Goal: Task Accomplishment & Management: Use online tool/utility

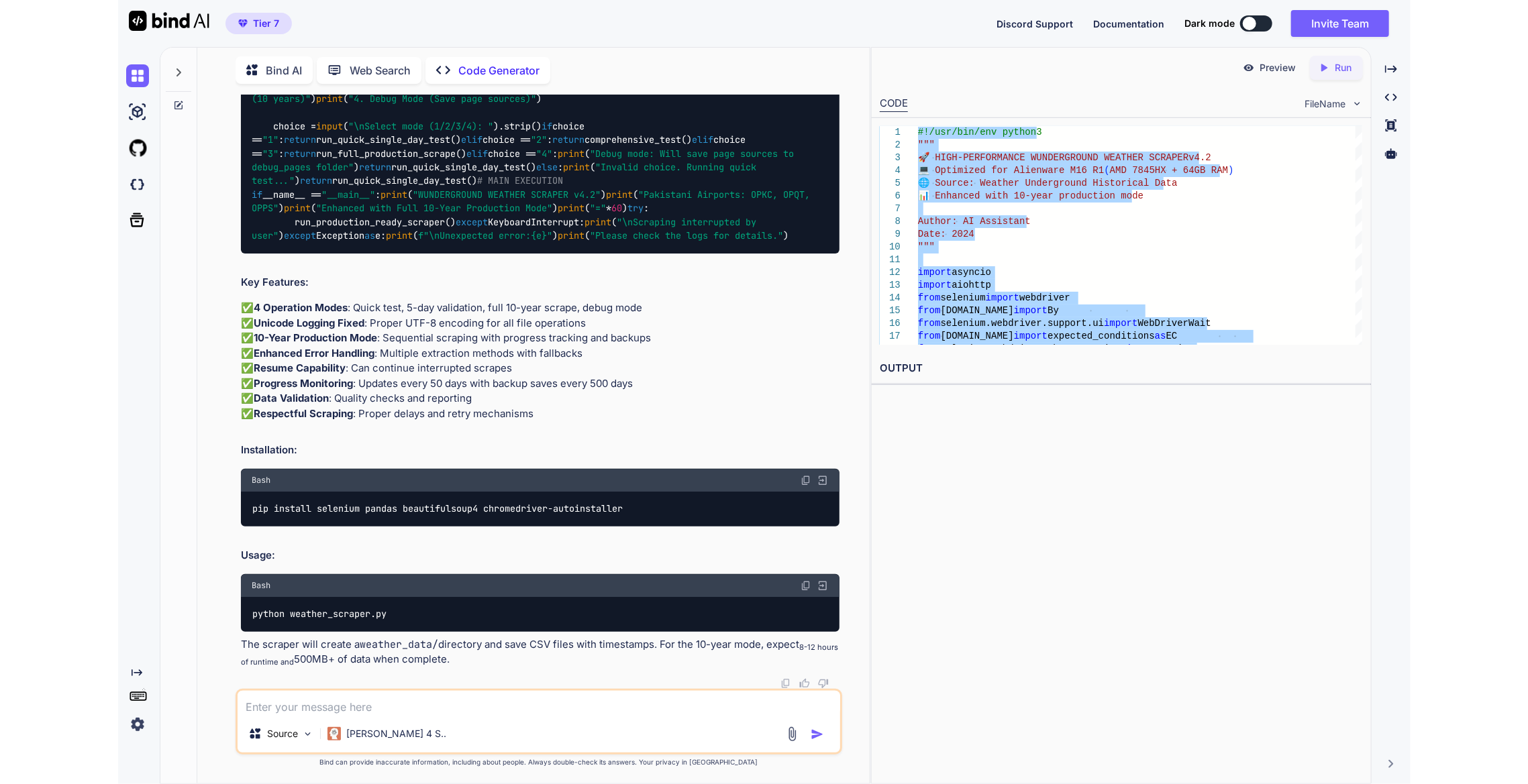
scroll to position [53736, 0]
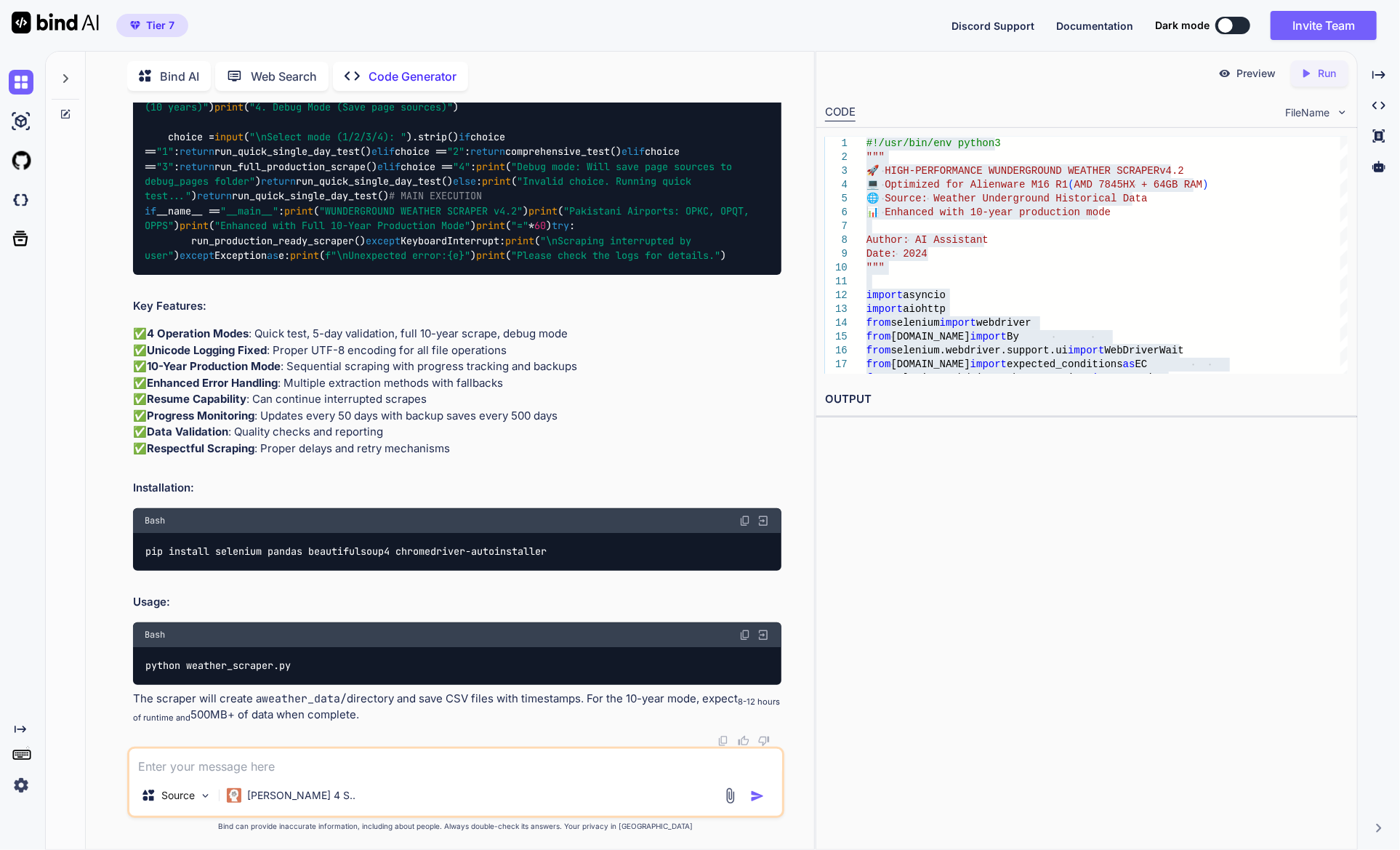
click at [1055, 582] on div "Preview Created with Pixso. Run CODE FileName 1 2 3 4 5 6 7 8 9 10 11 12 13 14 …" at bounding box center [1087, 450] width 543 height 799
type textarea "x"
type textarea "#!/usr/bin/env python3 """ 🚀 HIGH-PERFORMANCE WUNDERGROUND WEATHER SCRAPER v4.2…"
type textarea "x"
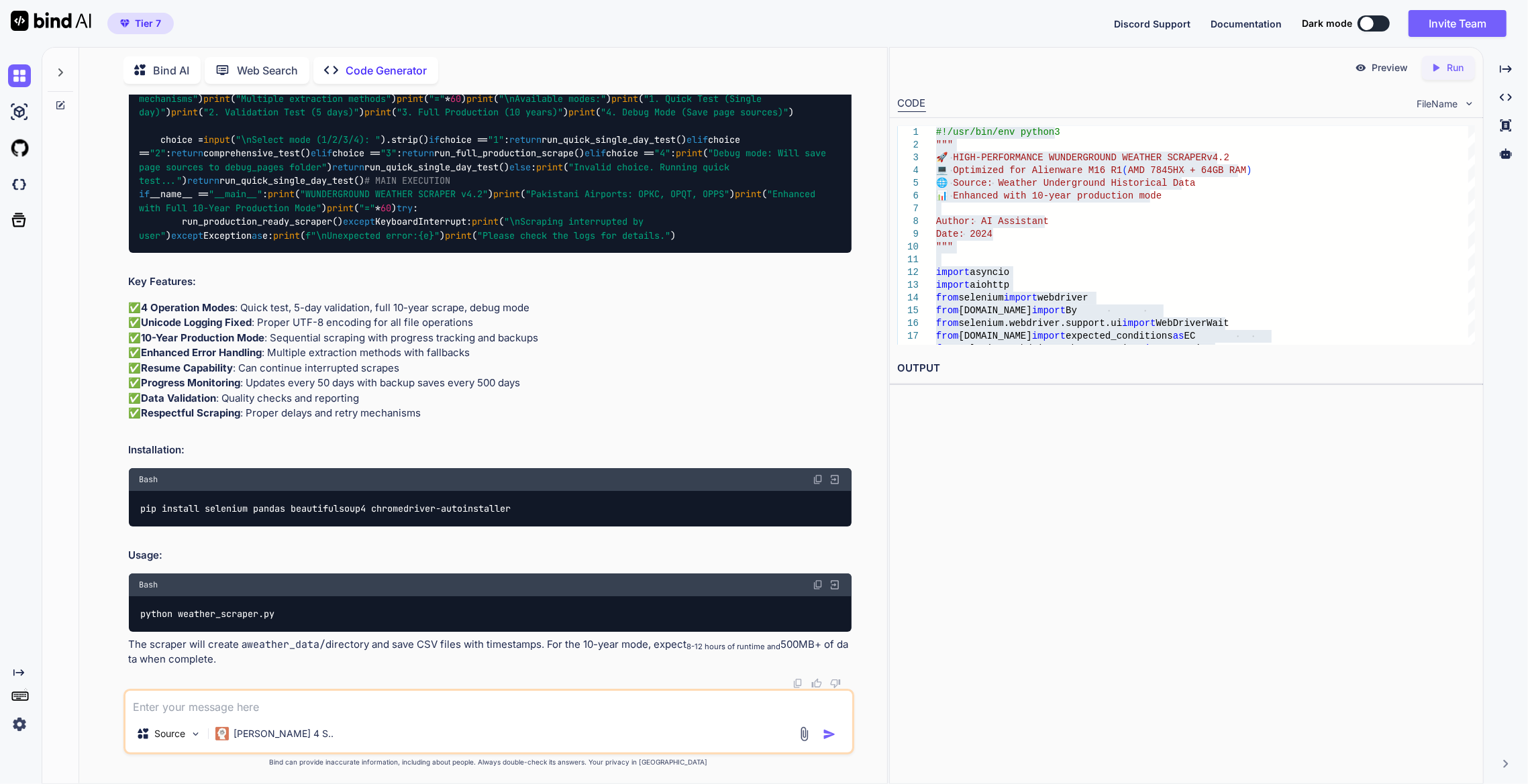
scroll to position [56785, 0]
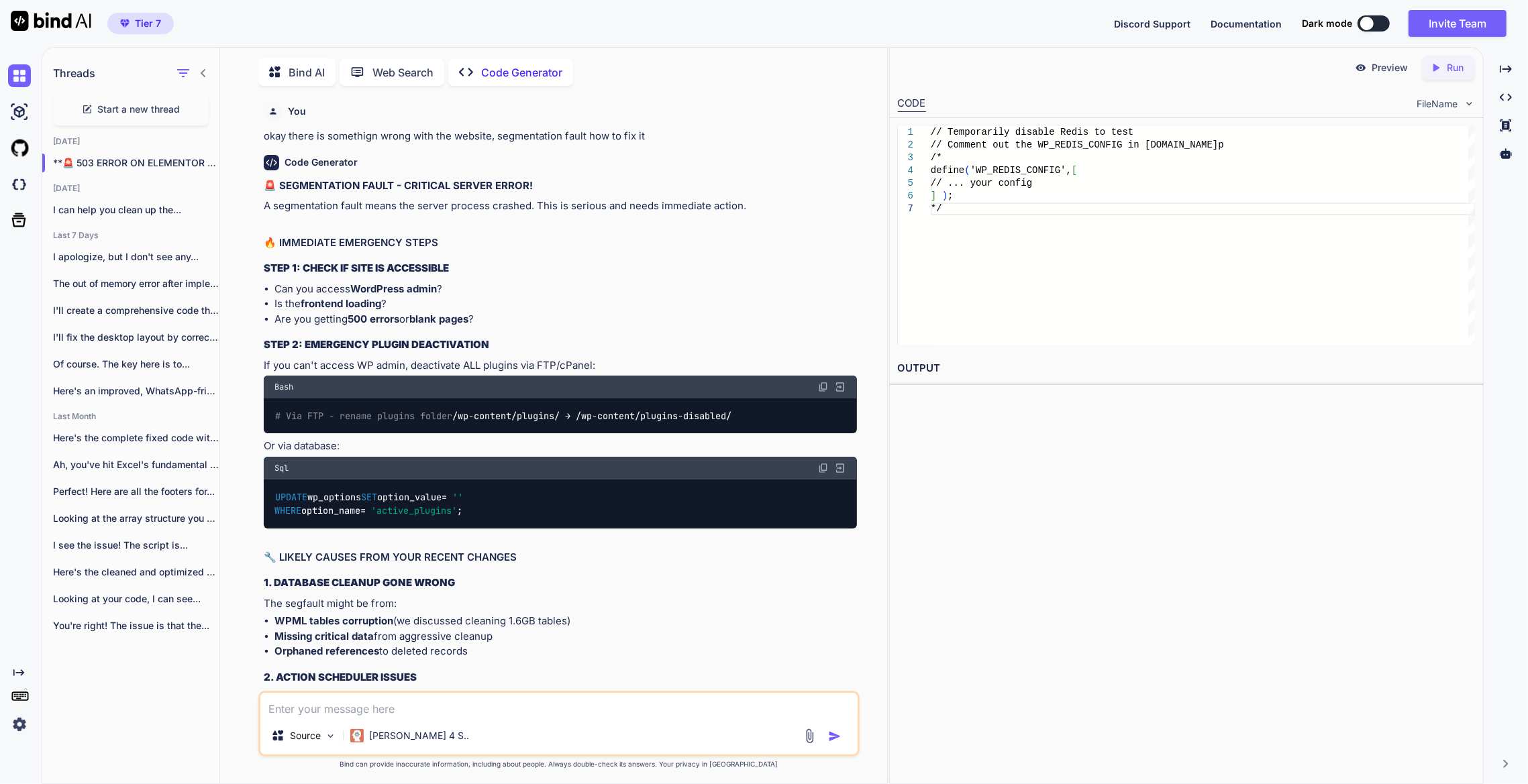
scroll to position [35870, 0]
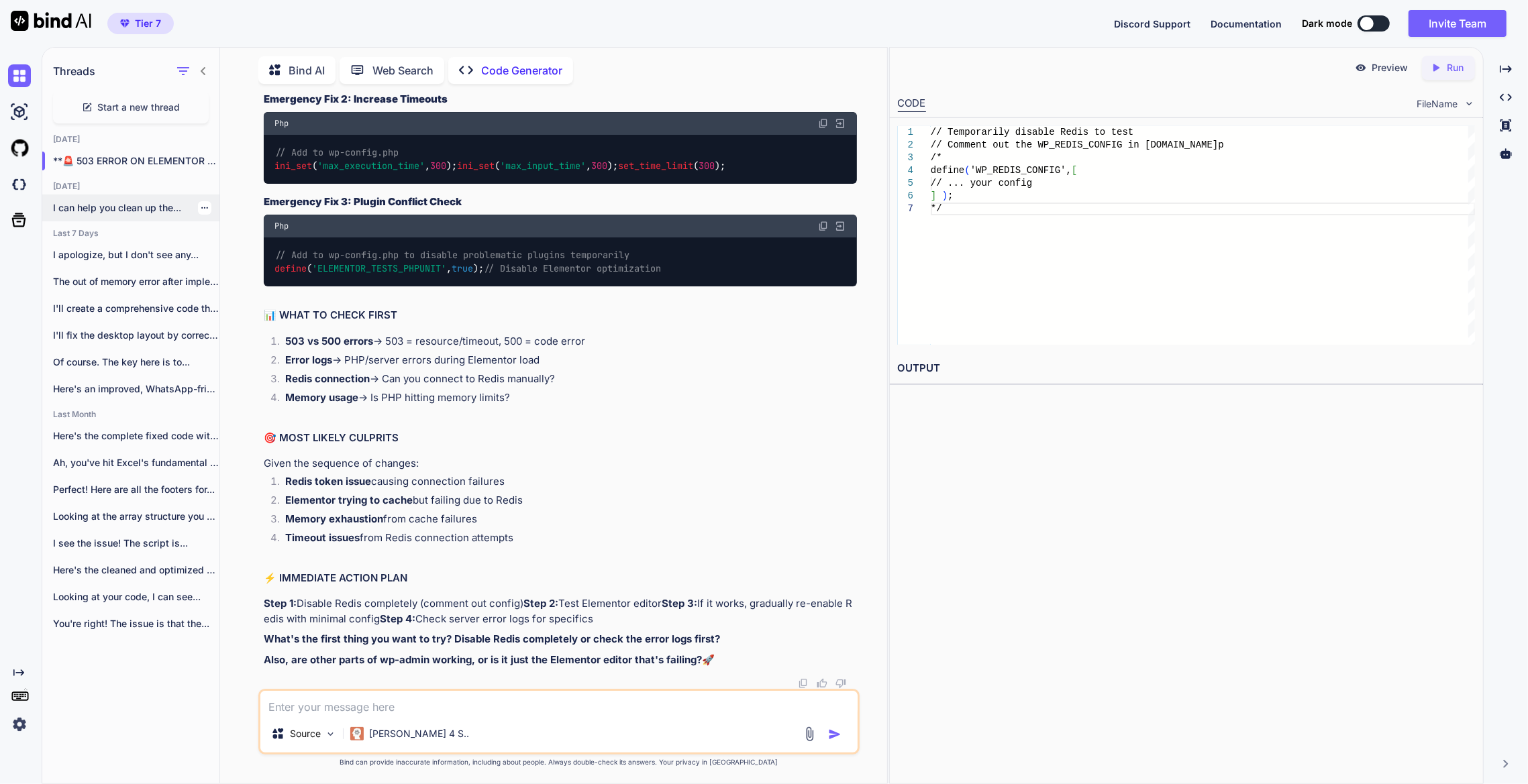
click at [137, 208] on p "I can help you clean up the..." at bounding box center [137, 208] width 167 height 13
type textarea "x"
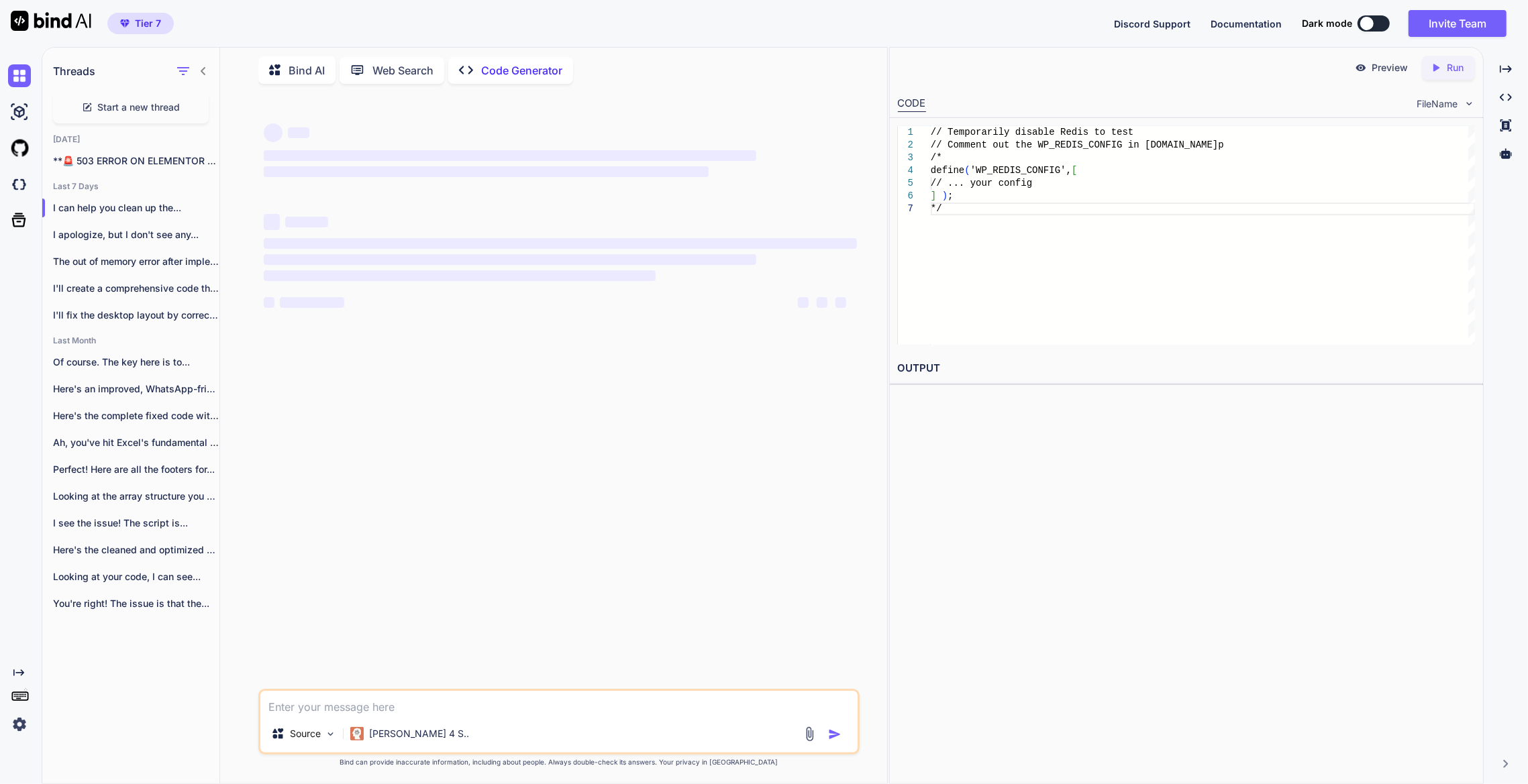
scroll to position [0, 0]
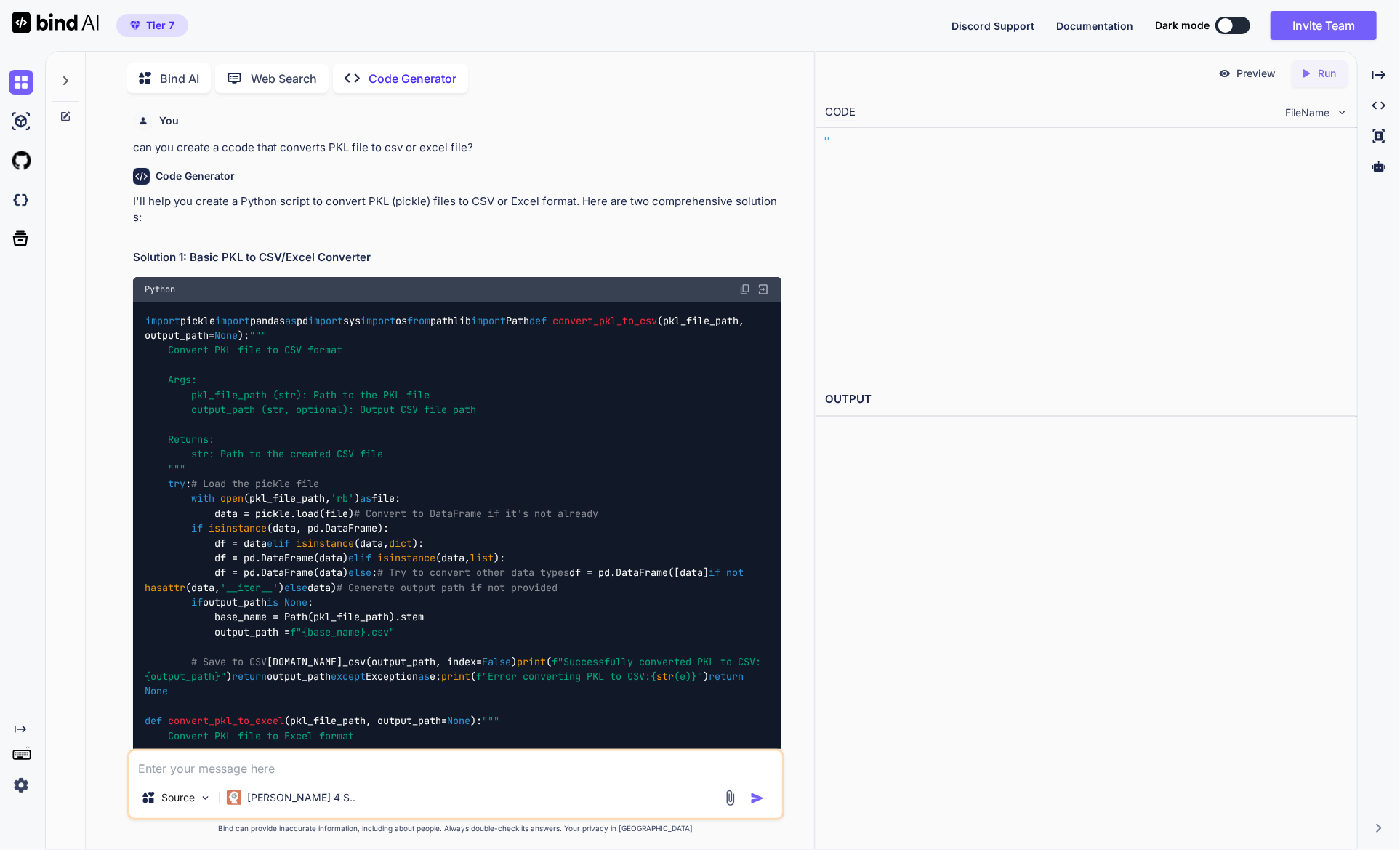
scroll to position [5, 0]
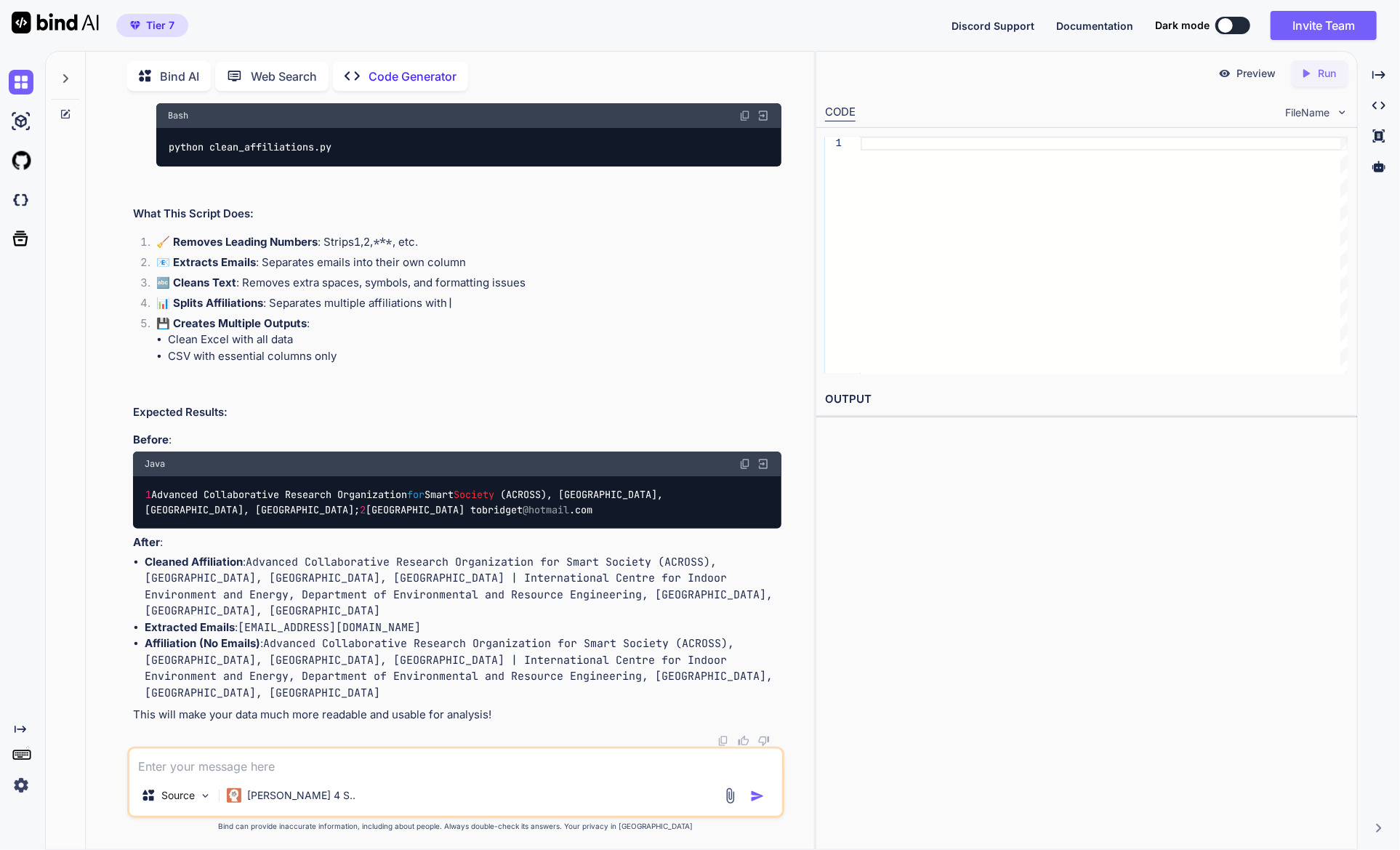
type textarea "x"
click at [331, 767] on textarea at bounding box center [455, 762] width 652 height 26
type textarea "ok"
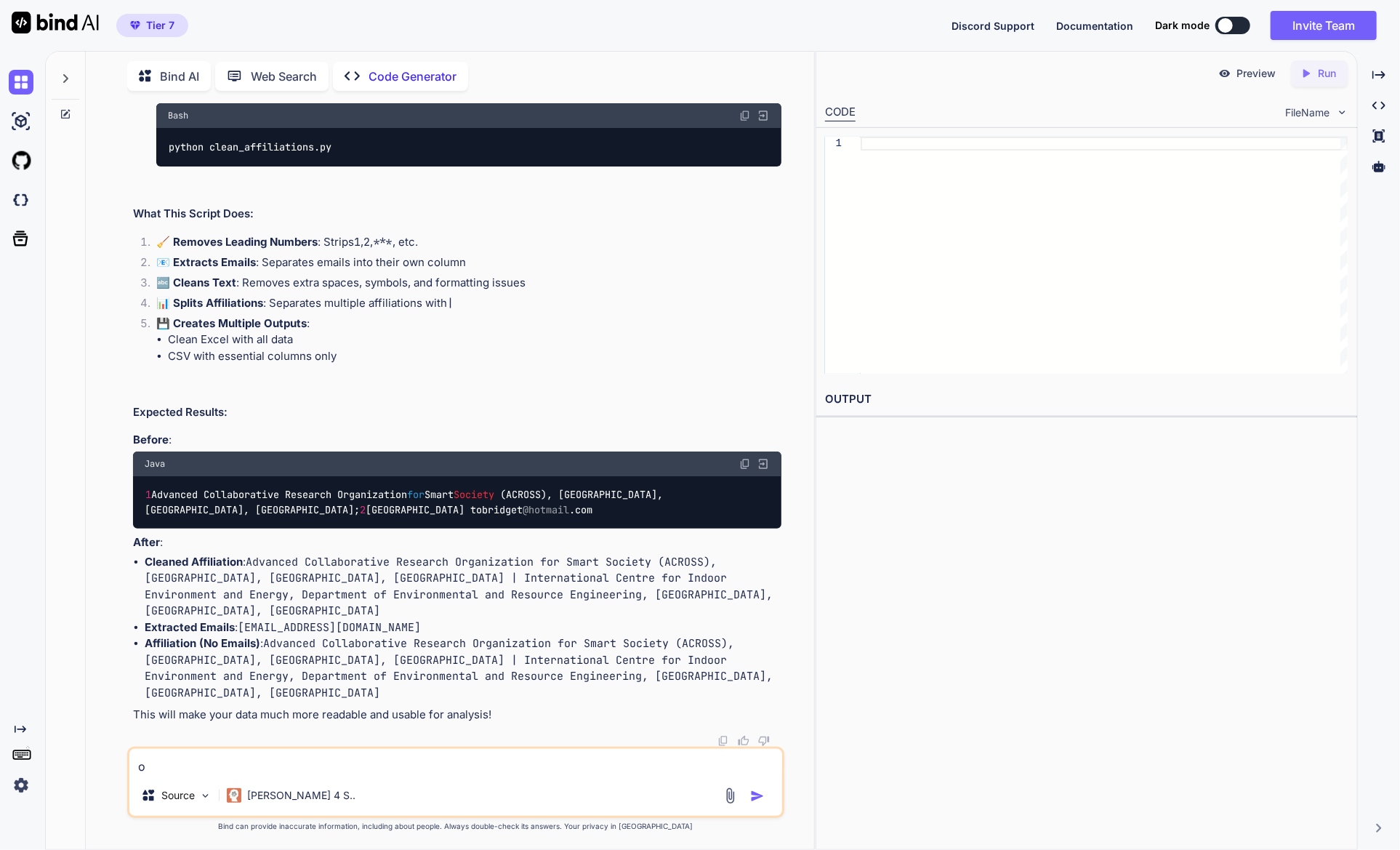
type textarea "x"
type textarea "oka"
type textarea "x"
type textarea "okay"
type textarea "x"
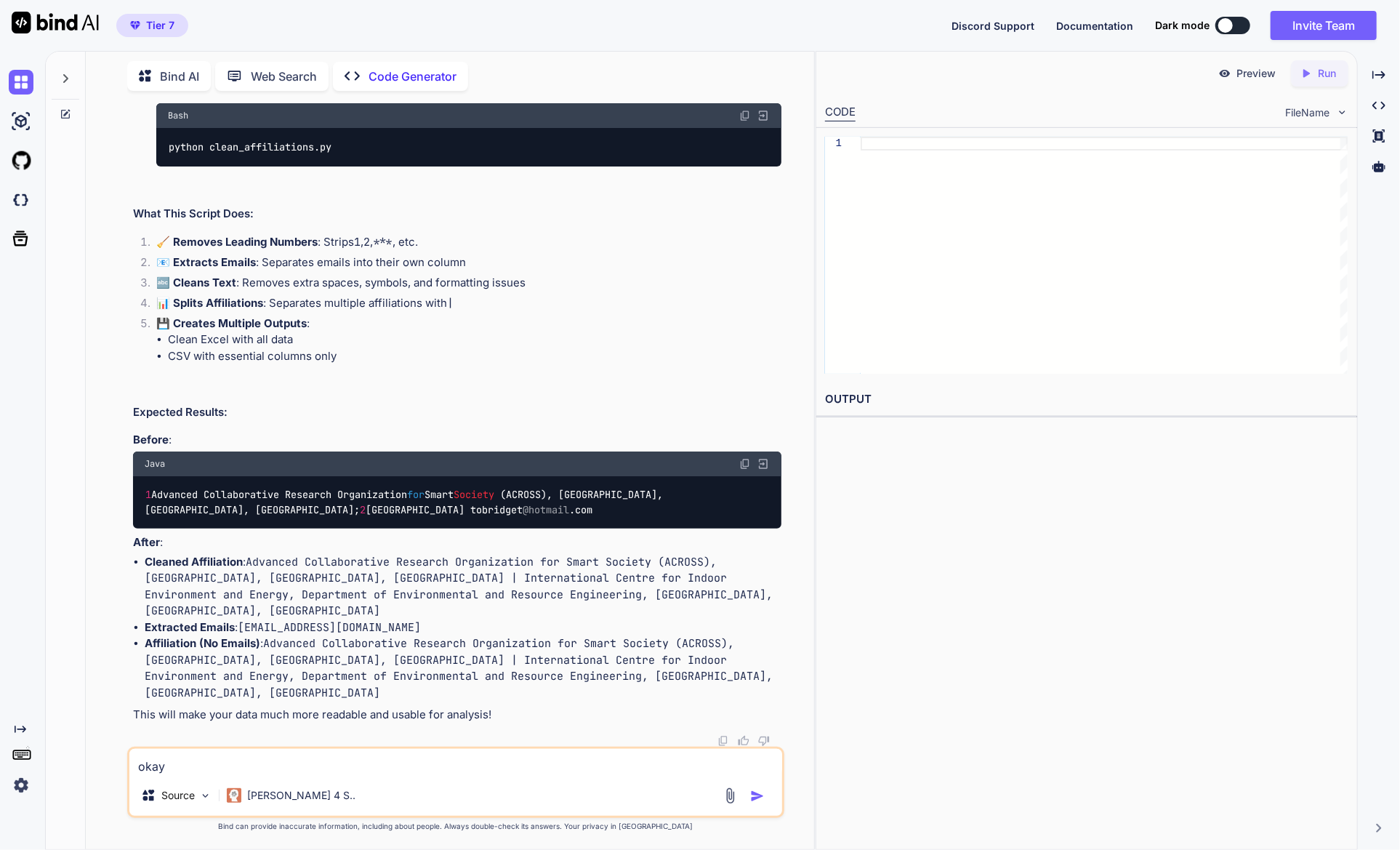
type textarea "okay"
type textarea "x"
type textarea "okay a"
type textarea "x"
type textarea "okay as"
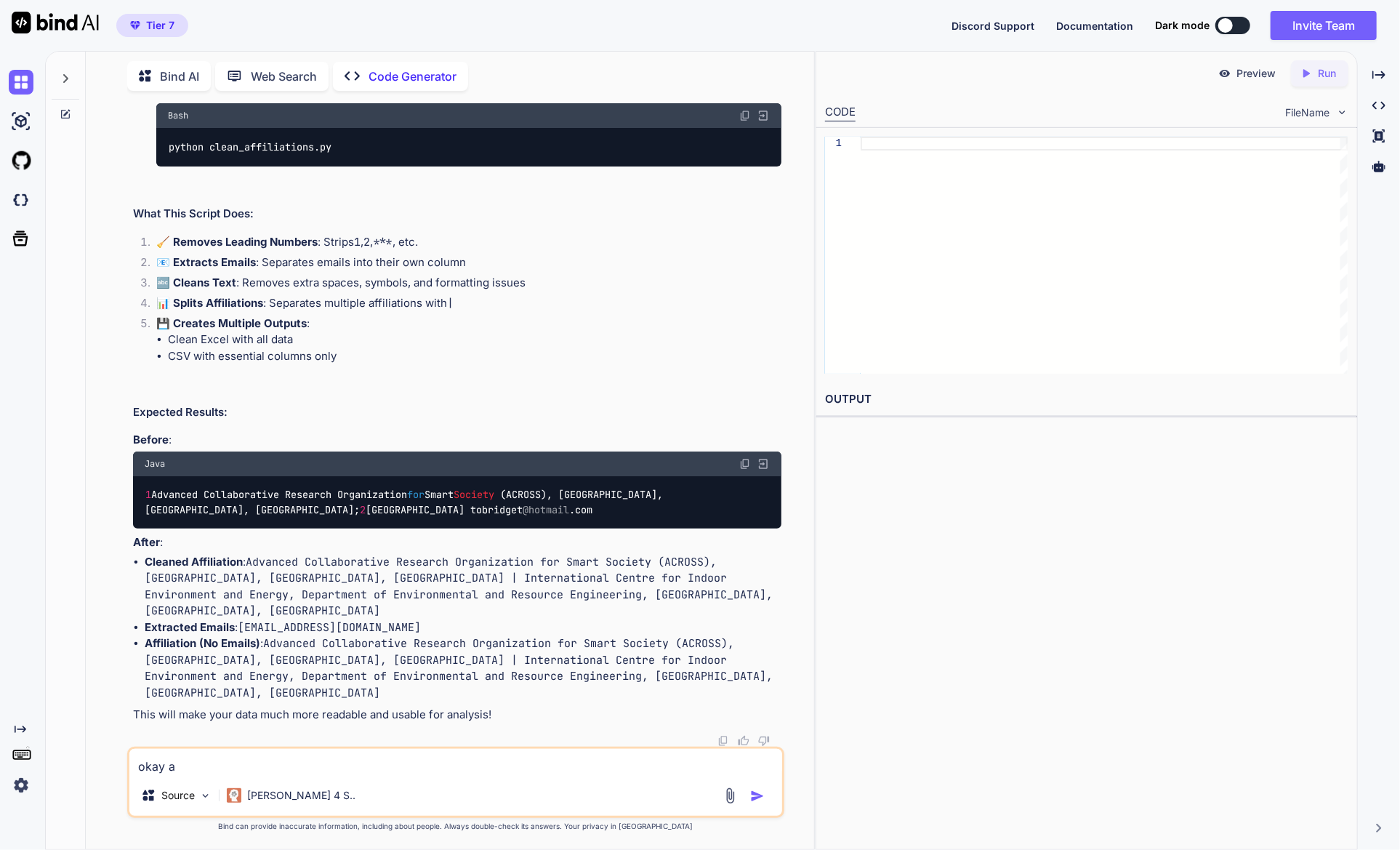
type textarea "x"
type textarea "okay as"
type textarea "x"
type textarea "okay as f"
type textarea "x"
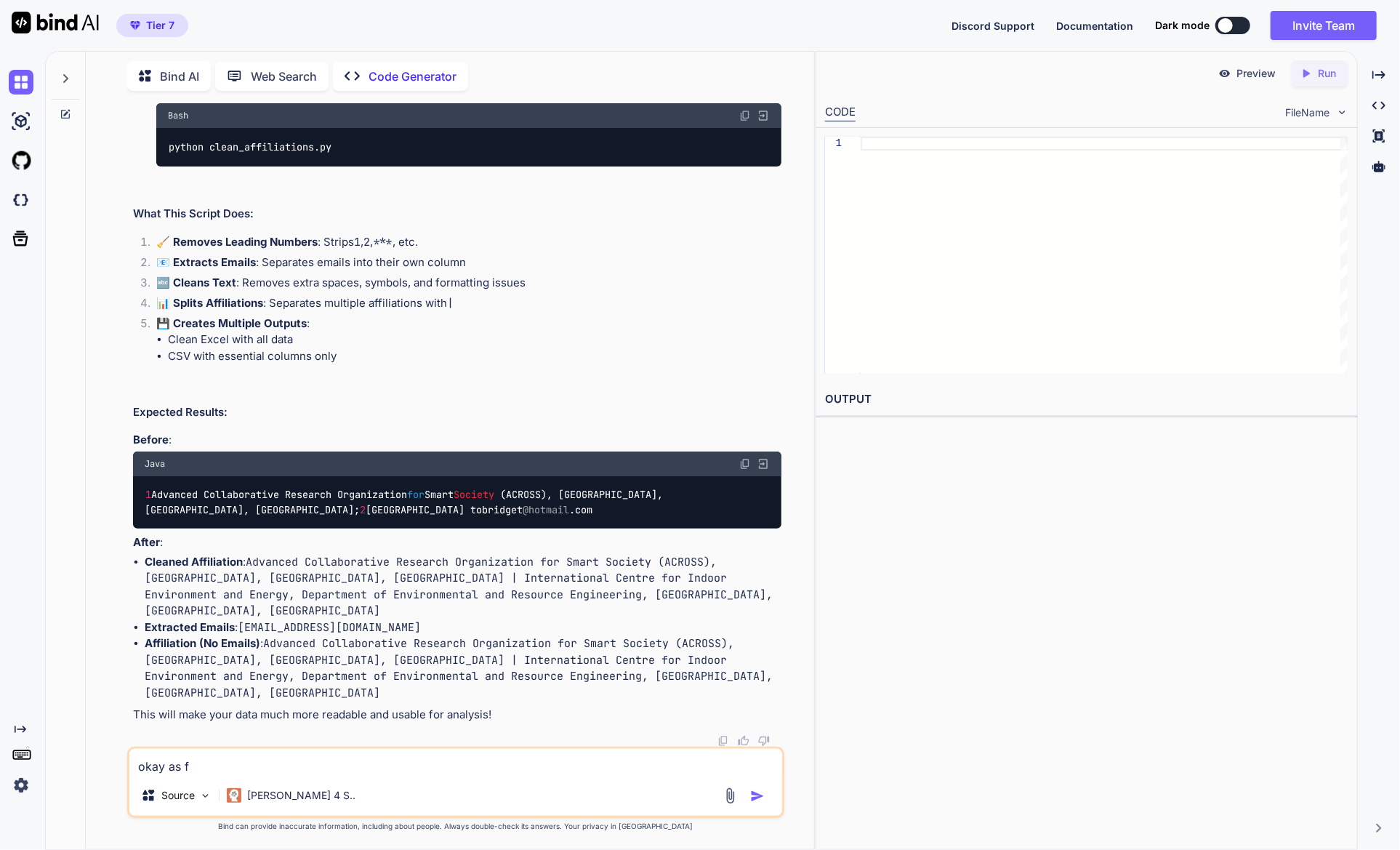
type textarea "okay as fo"
type textarea "x"
type textarea "okay as for"
type textarea "x"
type textarea "okay as for"
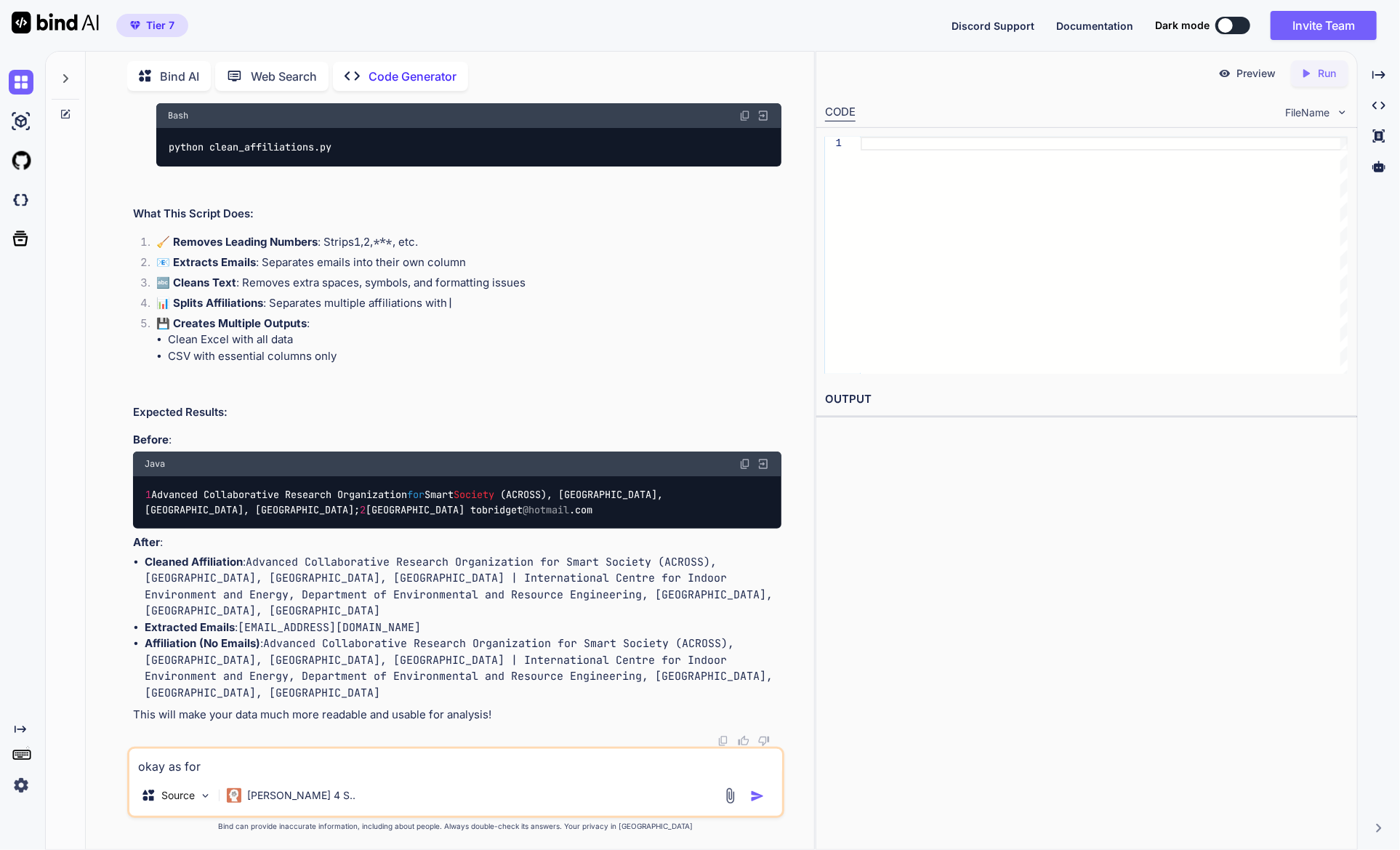
type textarea "x"
type textarea "okay as for t"
type textarea "x"
type textarea "okay as for th"
type textarea "x"
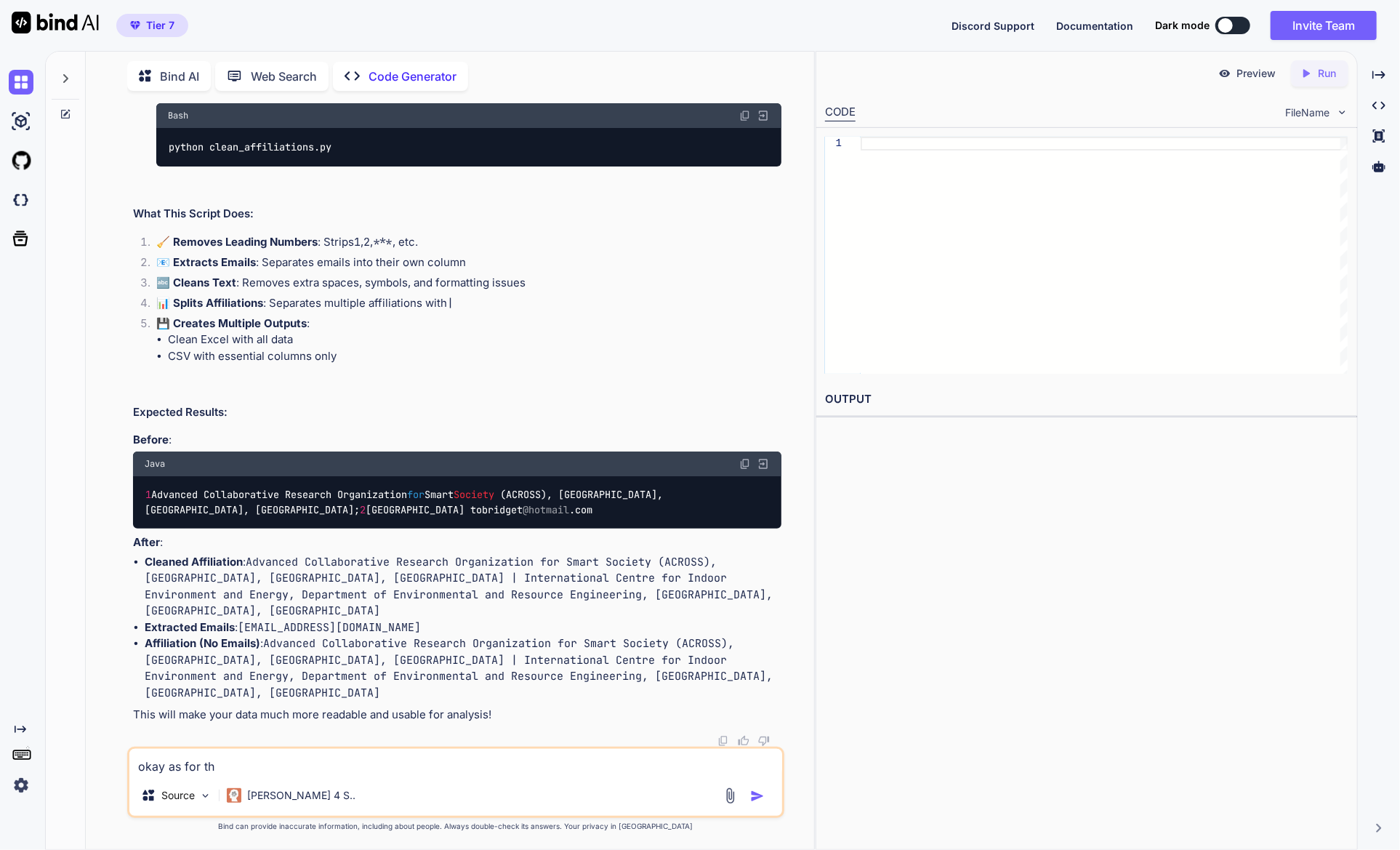
type textarea "okay as for the"
type textarea "x"
type textarea "okay as for the"
type textarea "x"
type textarea "okay as for the f"
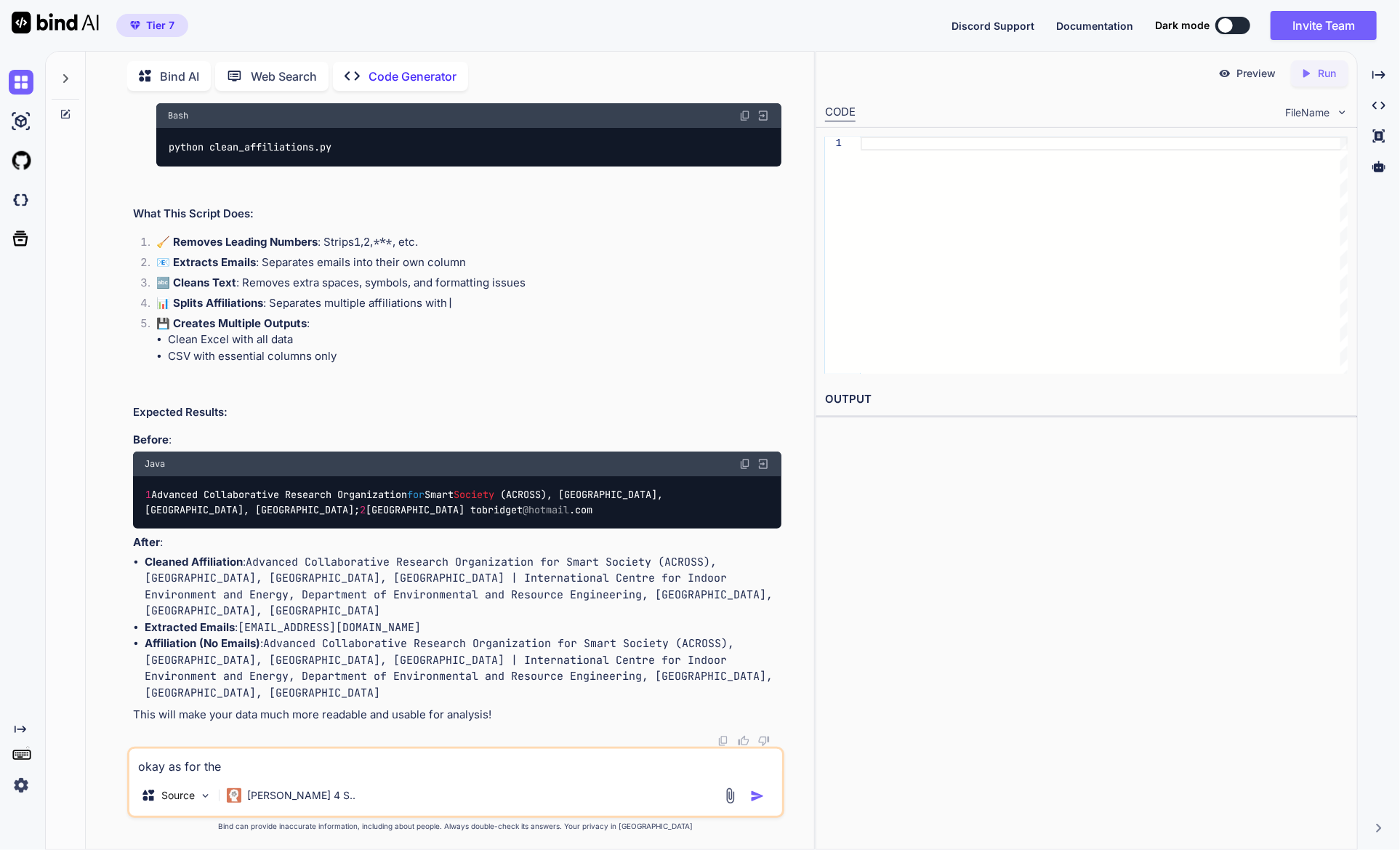
type textarea "x"
type textarea "okay as for the fi"
type textarea "x"
type textarea "okay as for the fir"
type textarea "x"
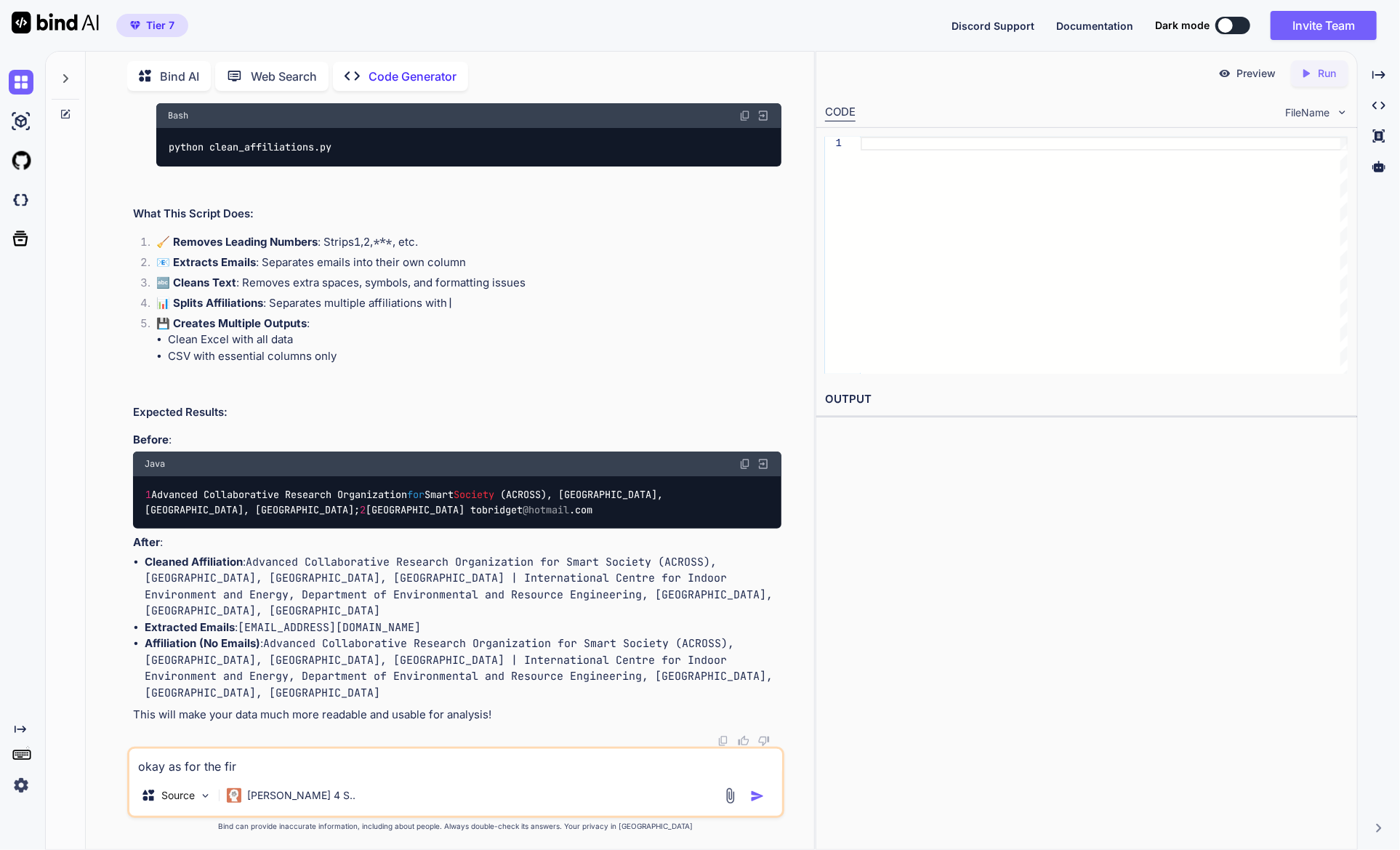
type textarea "okay as for the firs"
type textarea "x"
type textarea "okay as for the first"
type textarea "x"
type textarea "okay as for the first"
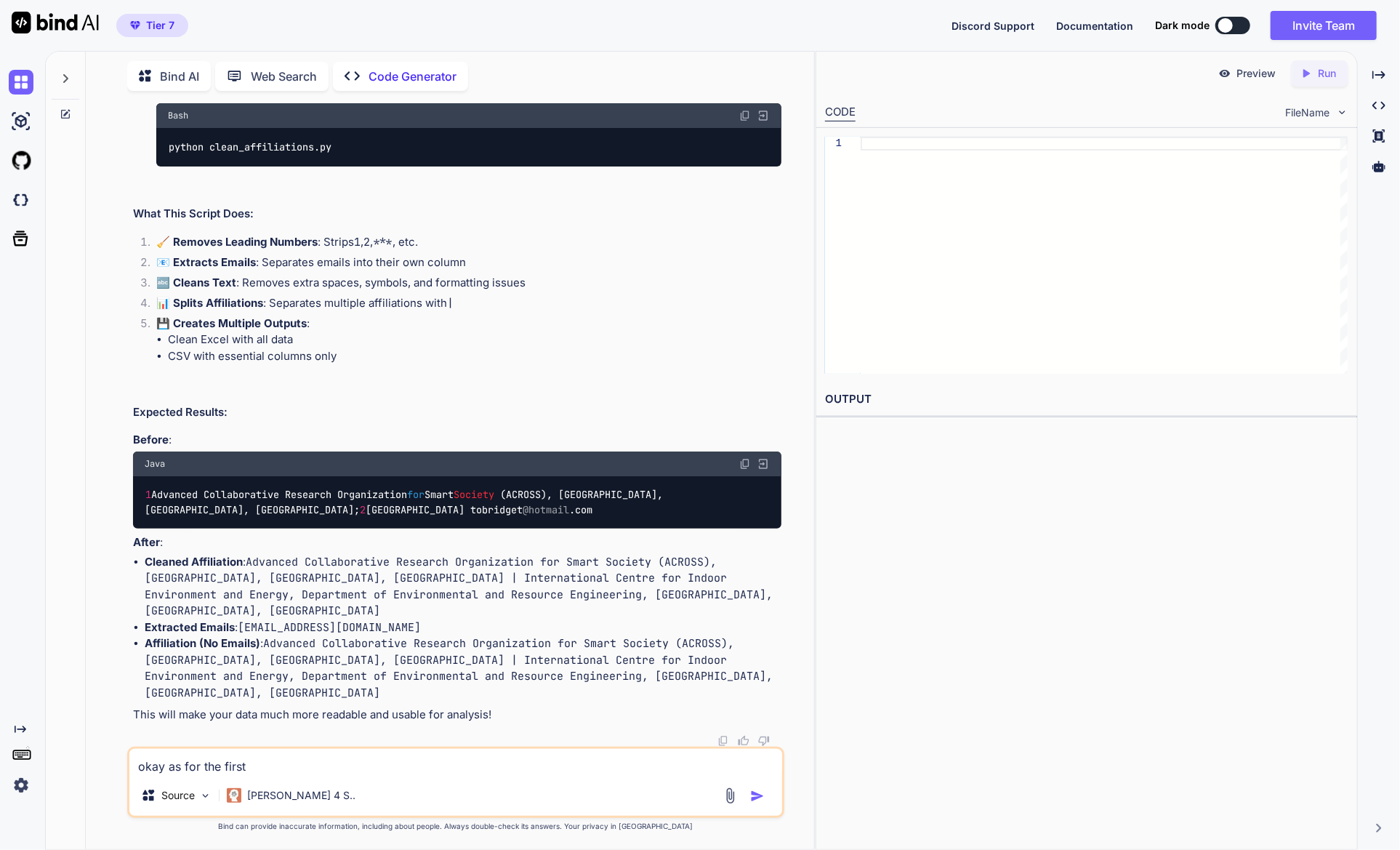
type textarea "x"
type textarea "okay as for the first c"
type textarea "x"
type textarea "okay as for the first co"
type textarea "x"
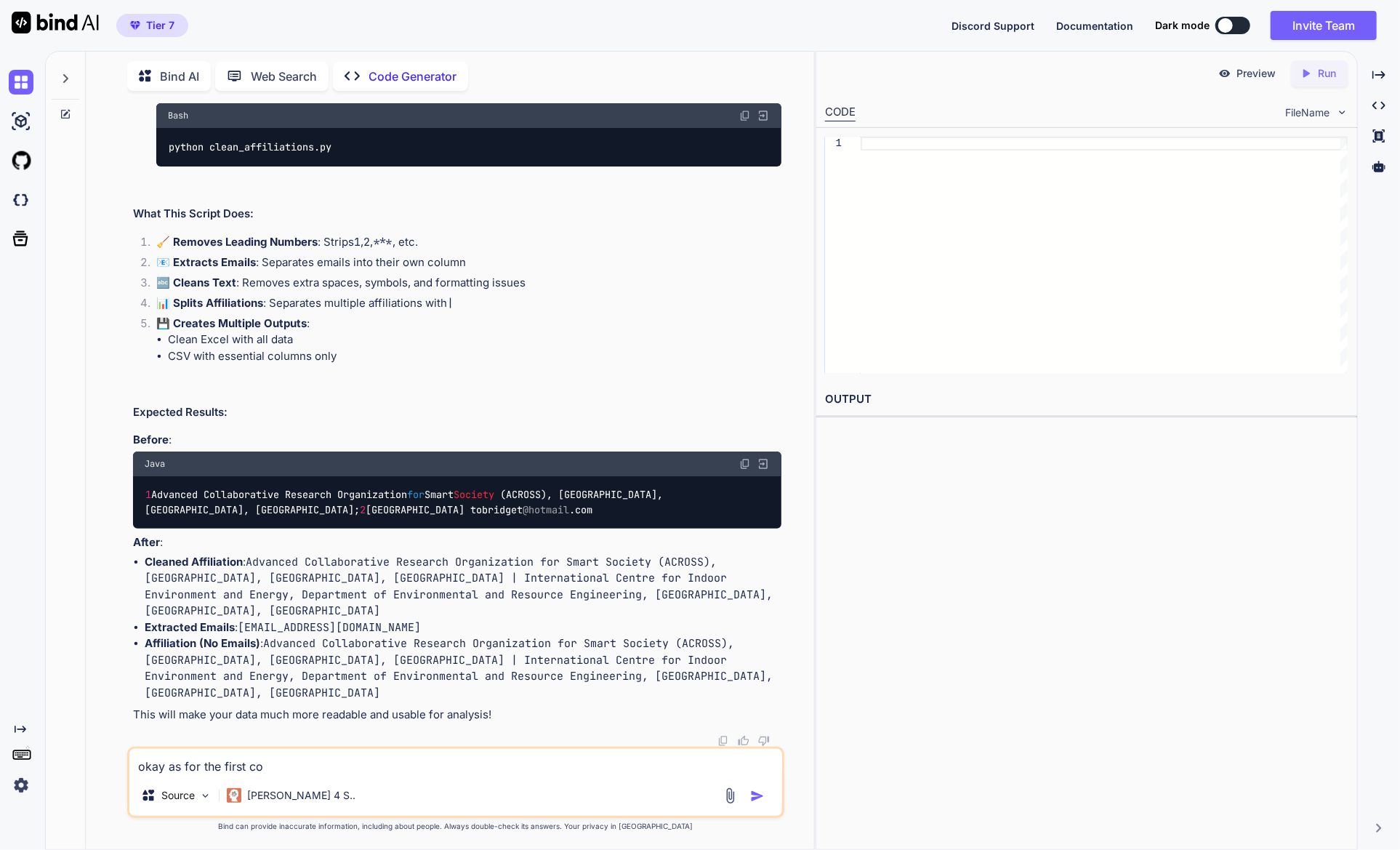
type textarea "okay as for the first cod"
type textarea "x"
type textarea "okay as for the first code"
type textarea "x"
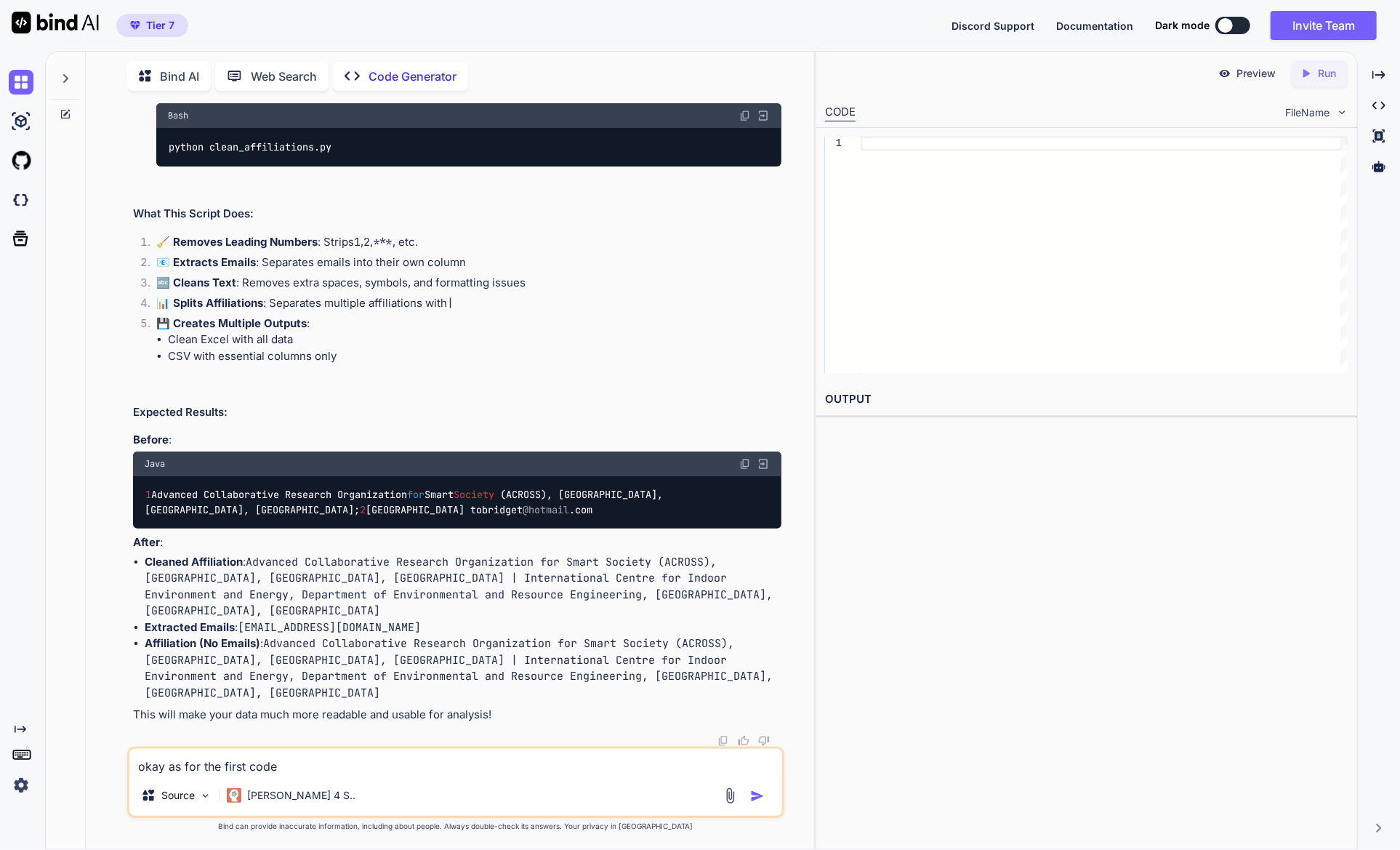
click at [313, 758] on textarea "okay as for the first code" at bounding box center [455, 762] width 652 height 26
type textarea "okay as for the first cod"
type textarea "x"
type textarea "okay as for the first co"
type textarea "x"
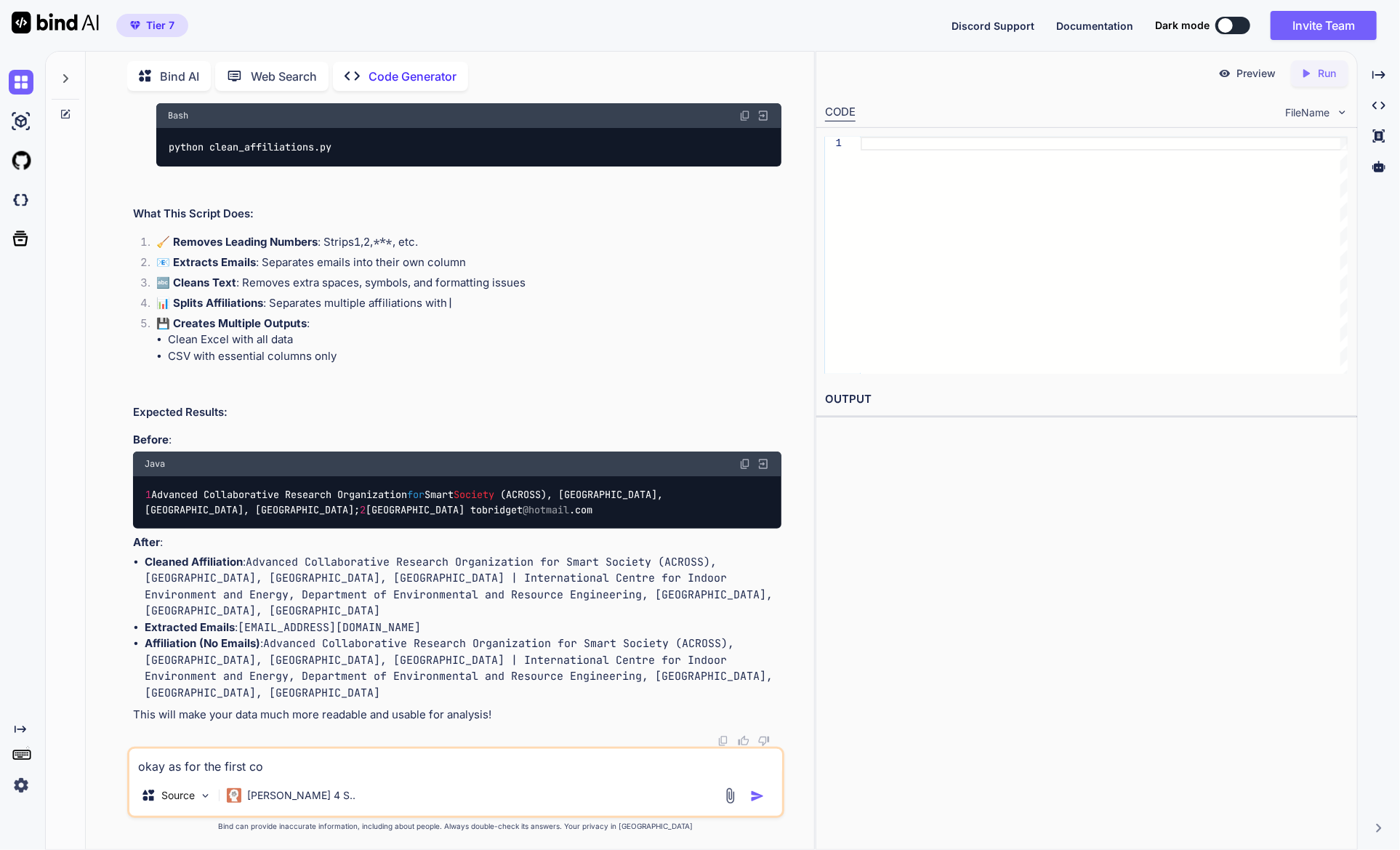
type textarea "okay as for the first c"
type textarea "x"
type textarea "okay as for the first"
type textarea "x"
type textarea "okay as for the first"
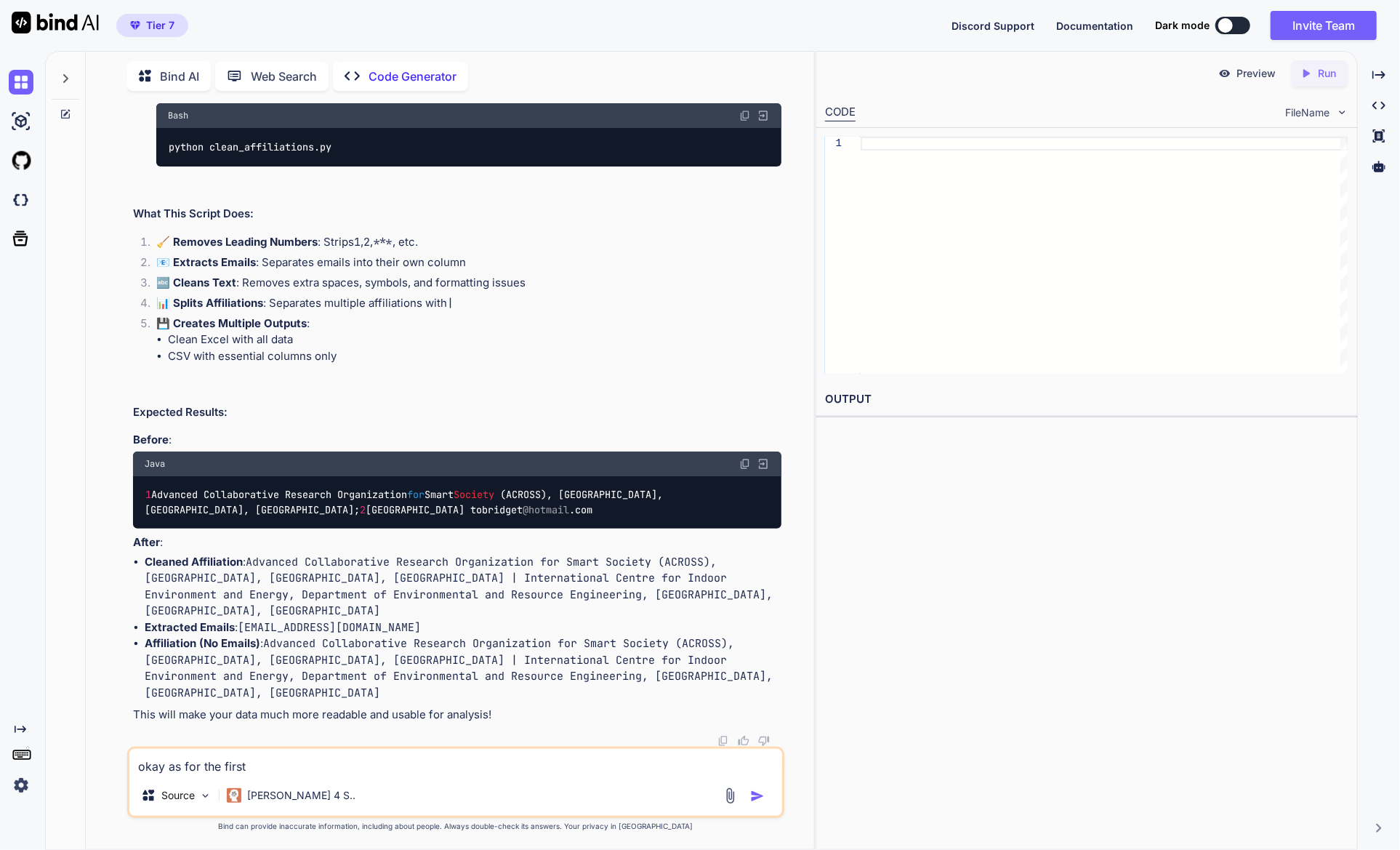
type textarea "x"
type textarea "okay as for the firs"
type textarea "x"
type textarea "okay as for the fir"
type textarea "x"
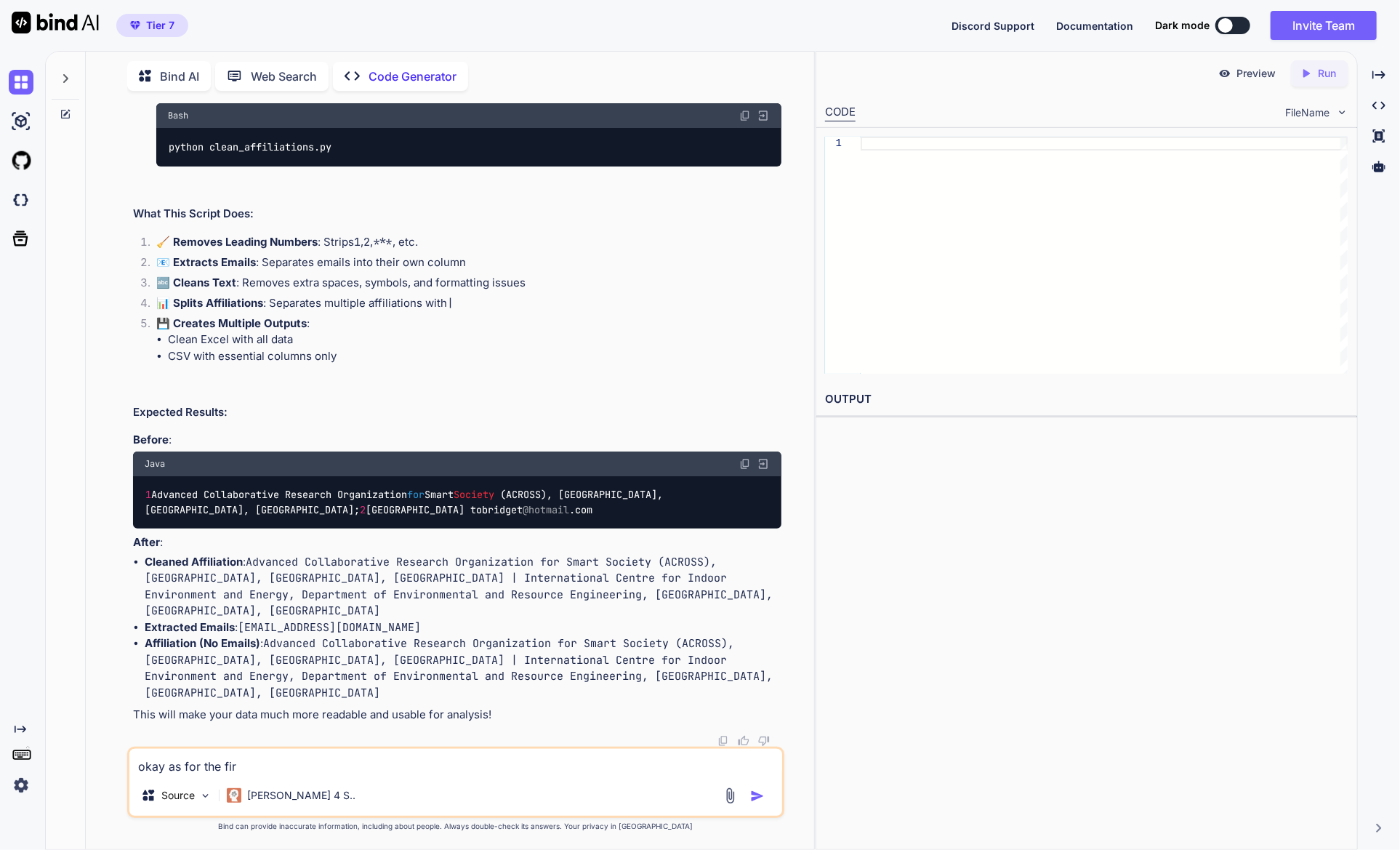
type textarea "okay as for the fi"
type textarea "x"
type textarea "okay as for the f"
type textarea "x"
type textarea "okay as for the"
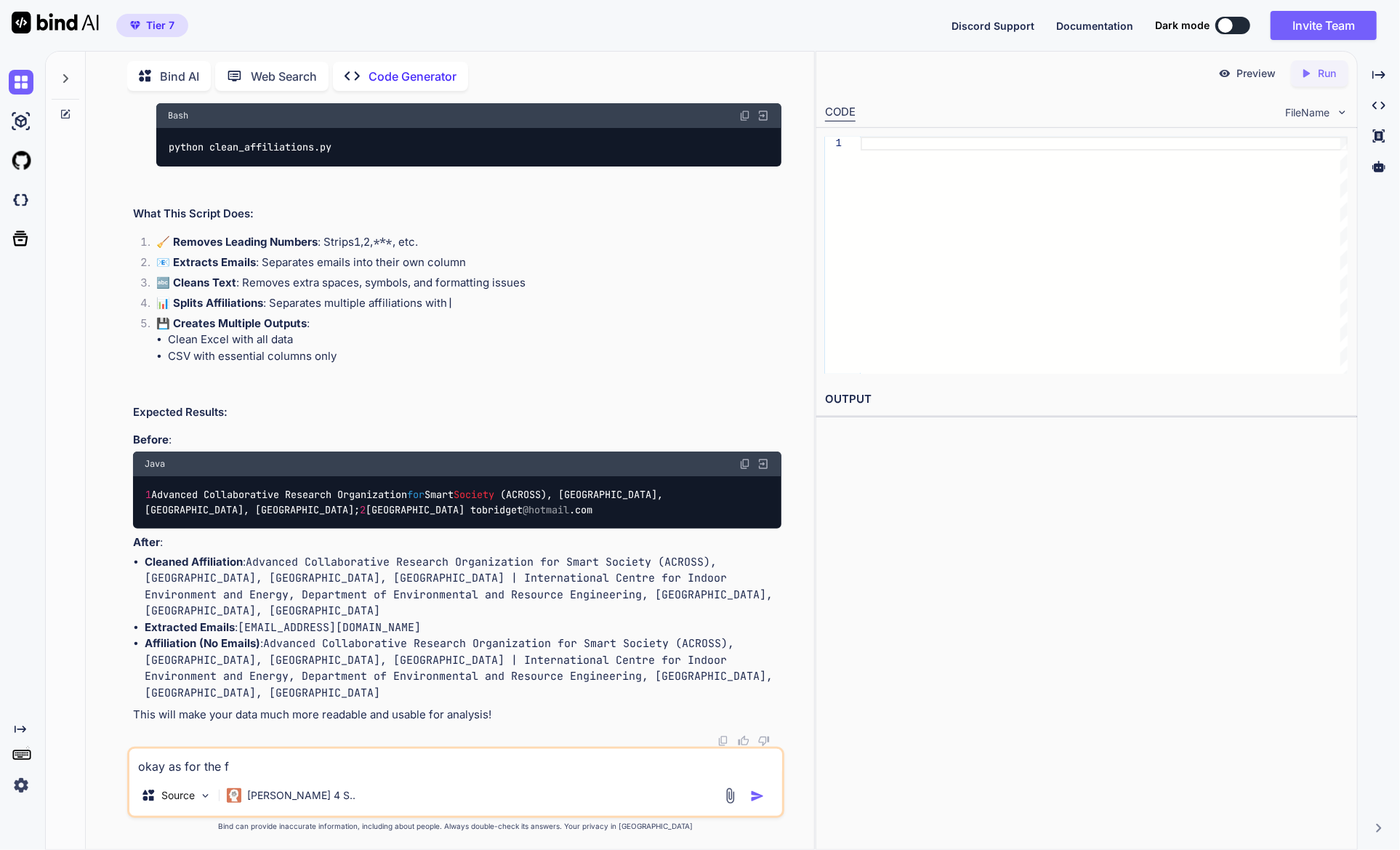
type textarea "x"
type textarea "okay as for the"
type textarea "x"
type textarea "okay as for th"
type textarea "x"
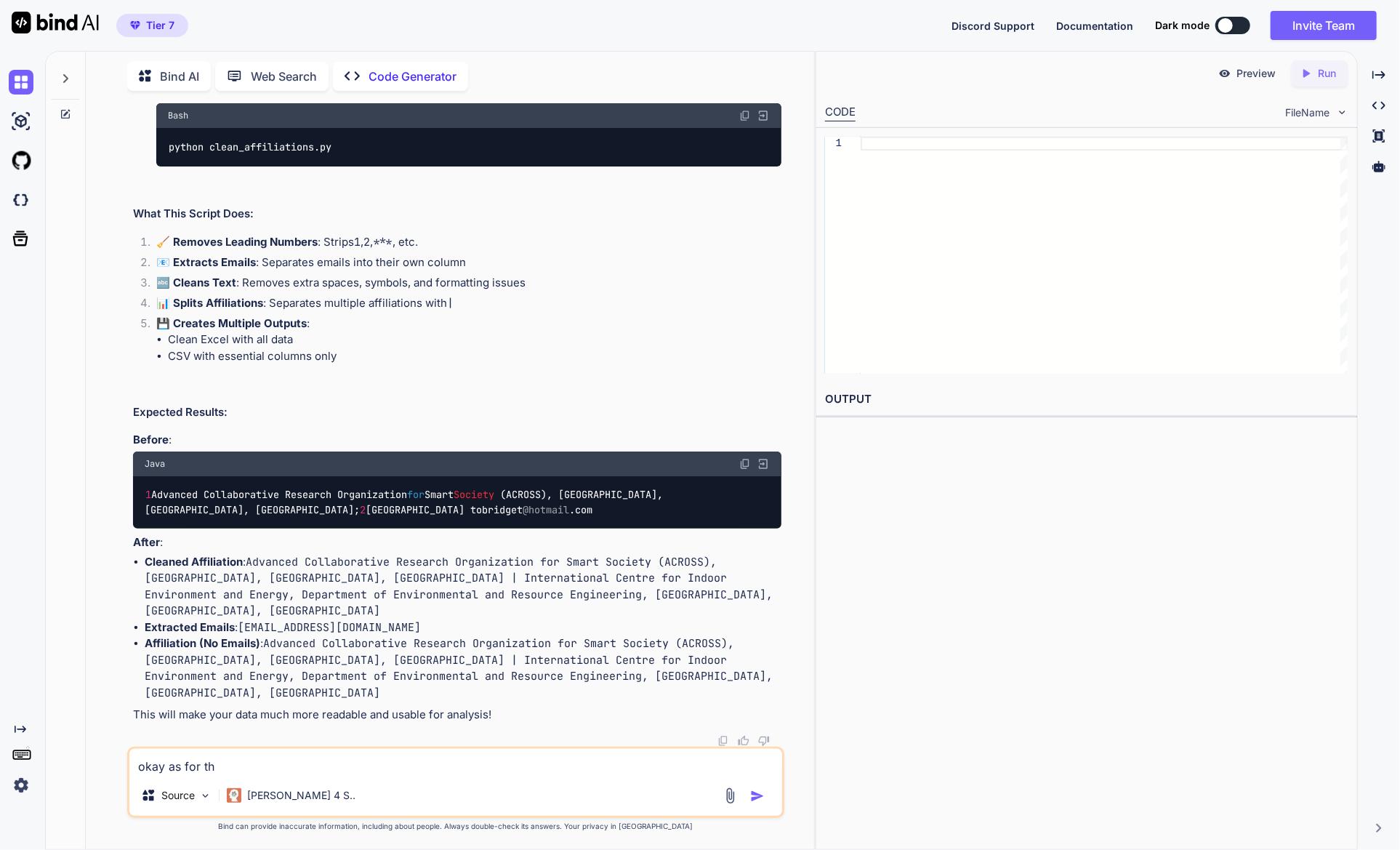
type textarea "okay as for t"
type textarea "x"
type textarea "okay as for"
type textarea "x"
type textarea "okay as for"
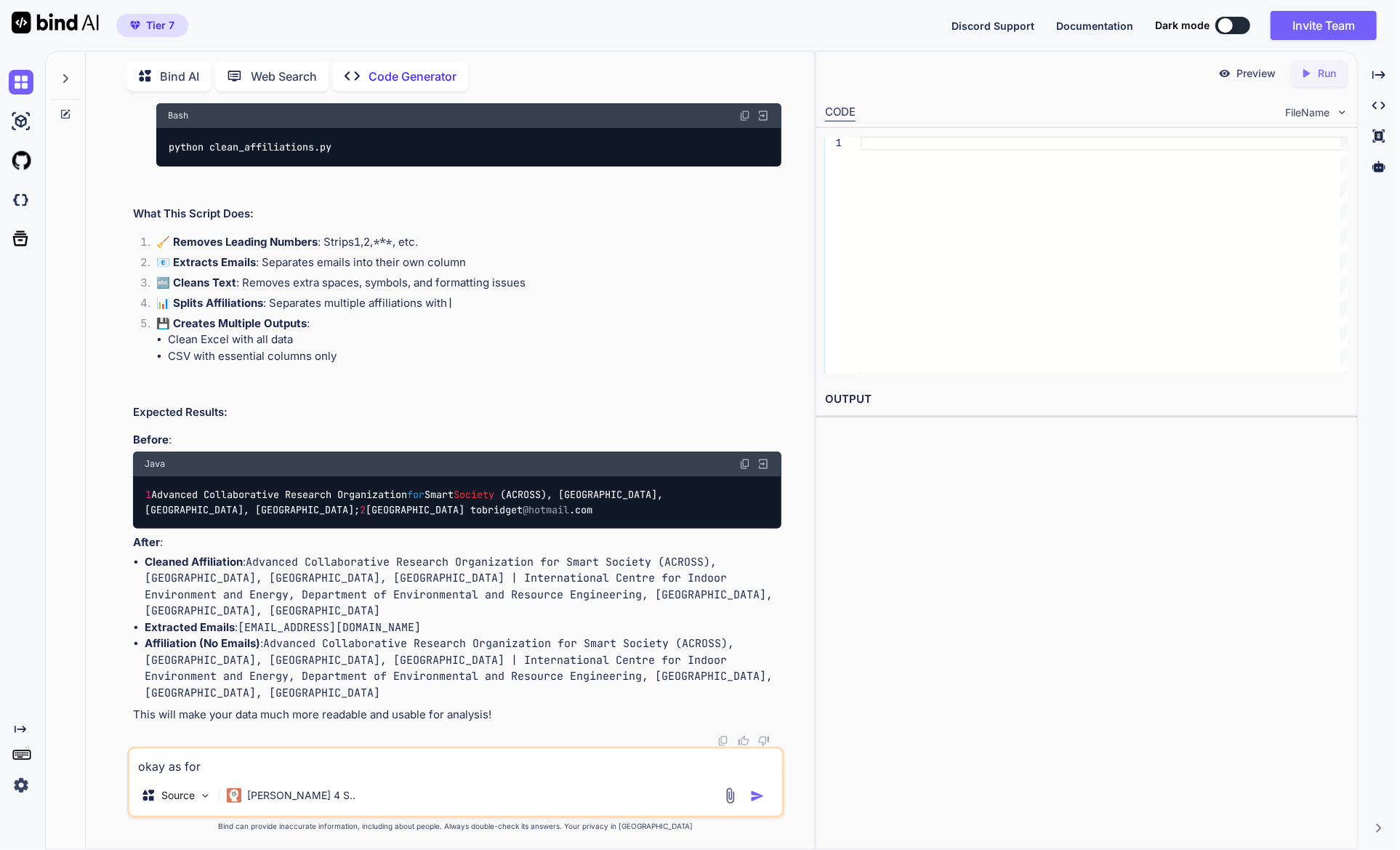
type textarea "x"
type textarea "okay as fo"
type textarea "x"
type textarea "okay as f"
type textarea "x"
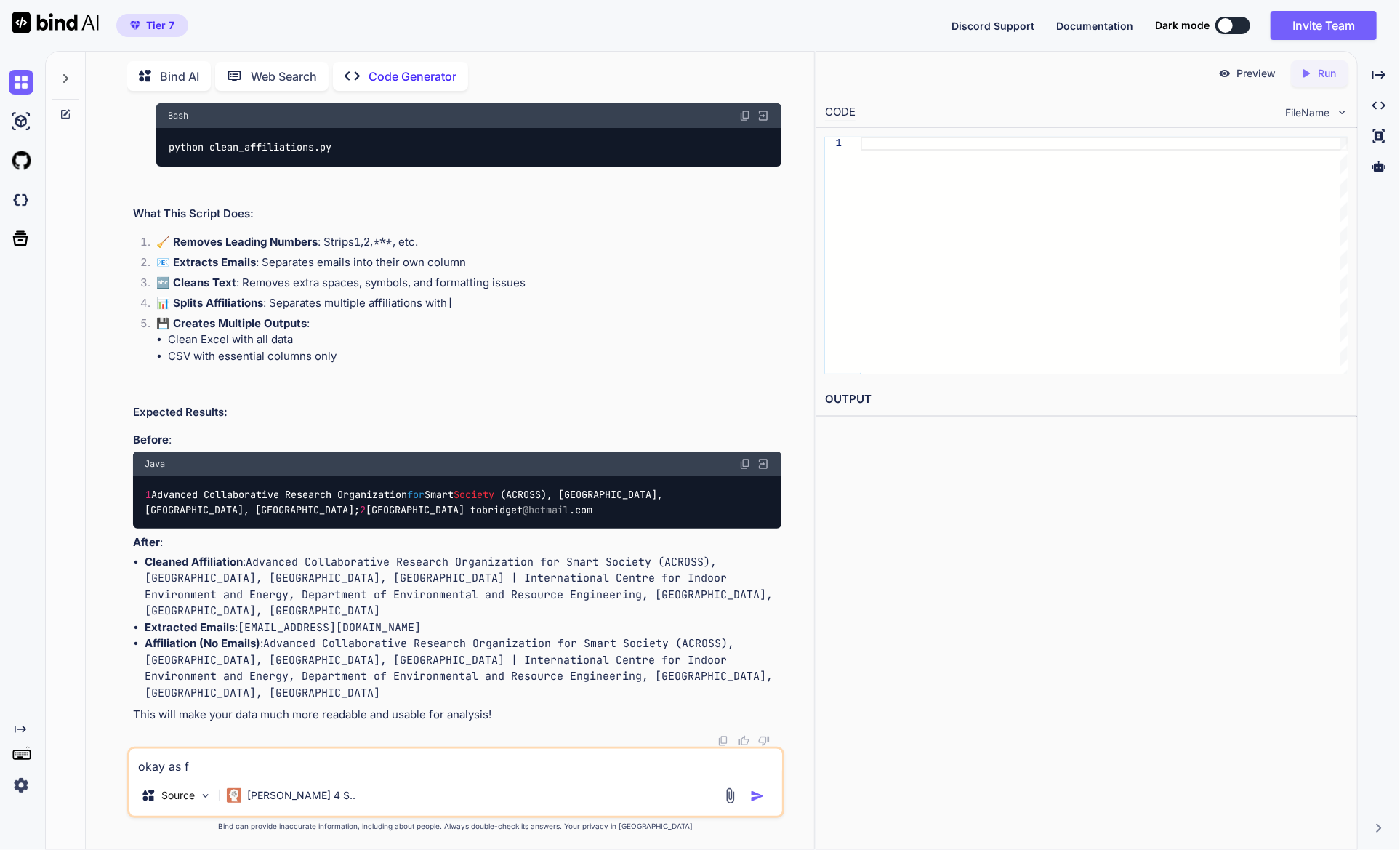
type textarea "okay as"
type textarea "x"
type textarea "okay as"
type textarea "x"
type textarea "okay a"
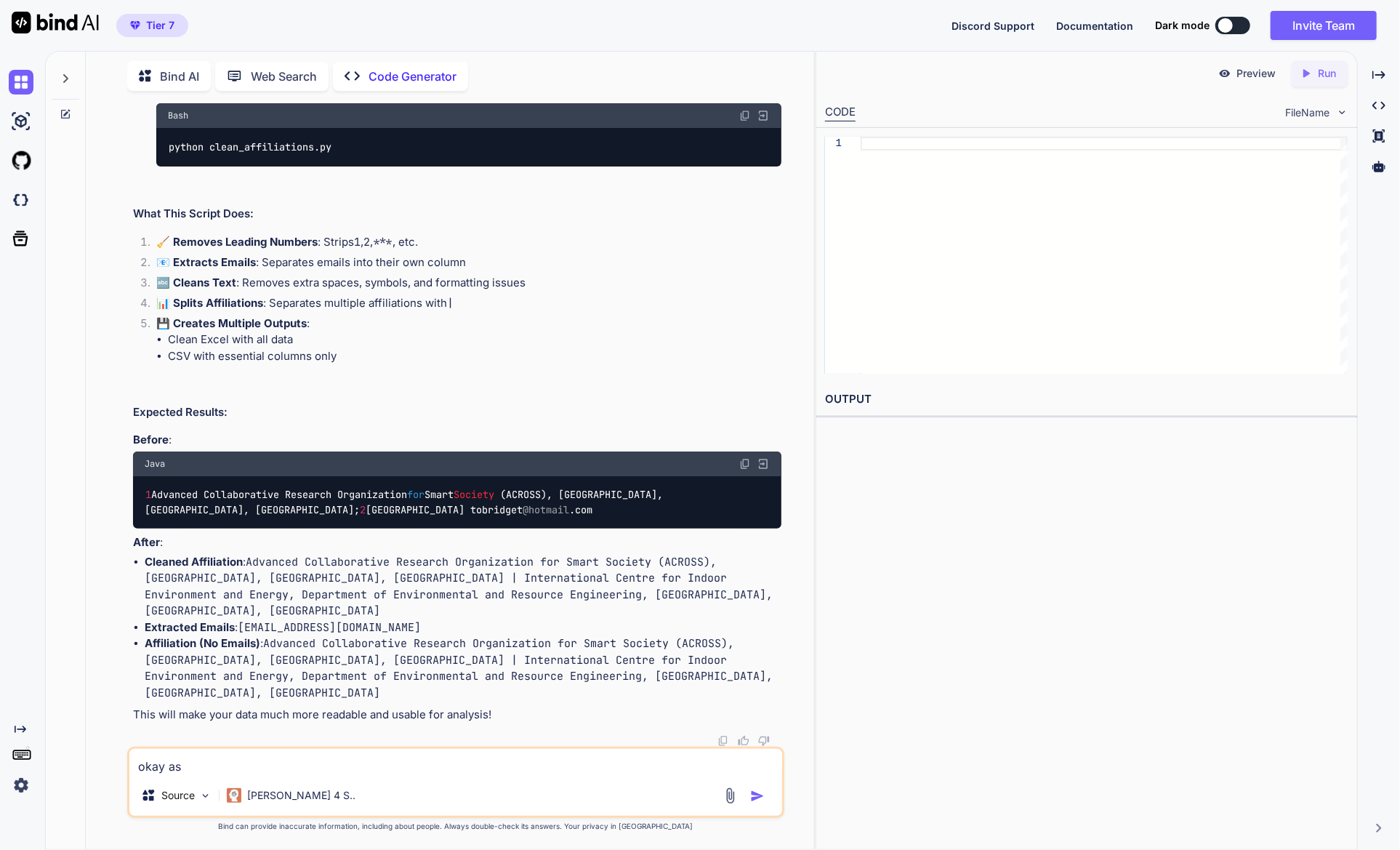
type textarea "x"
type textarea "okay"
type textarea "x"
type textarea "okay"
type textarea "x"
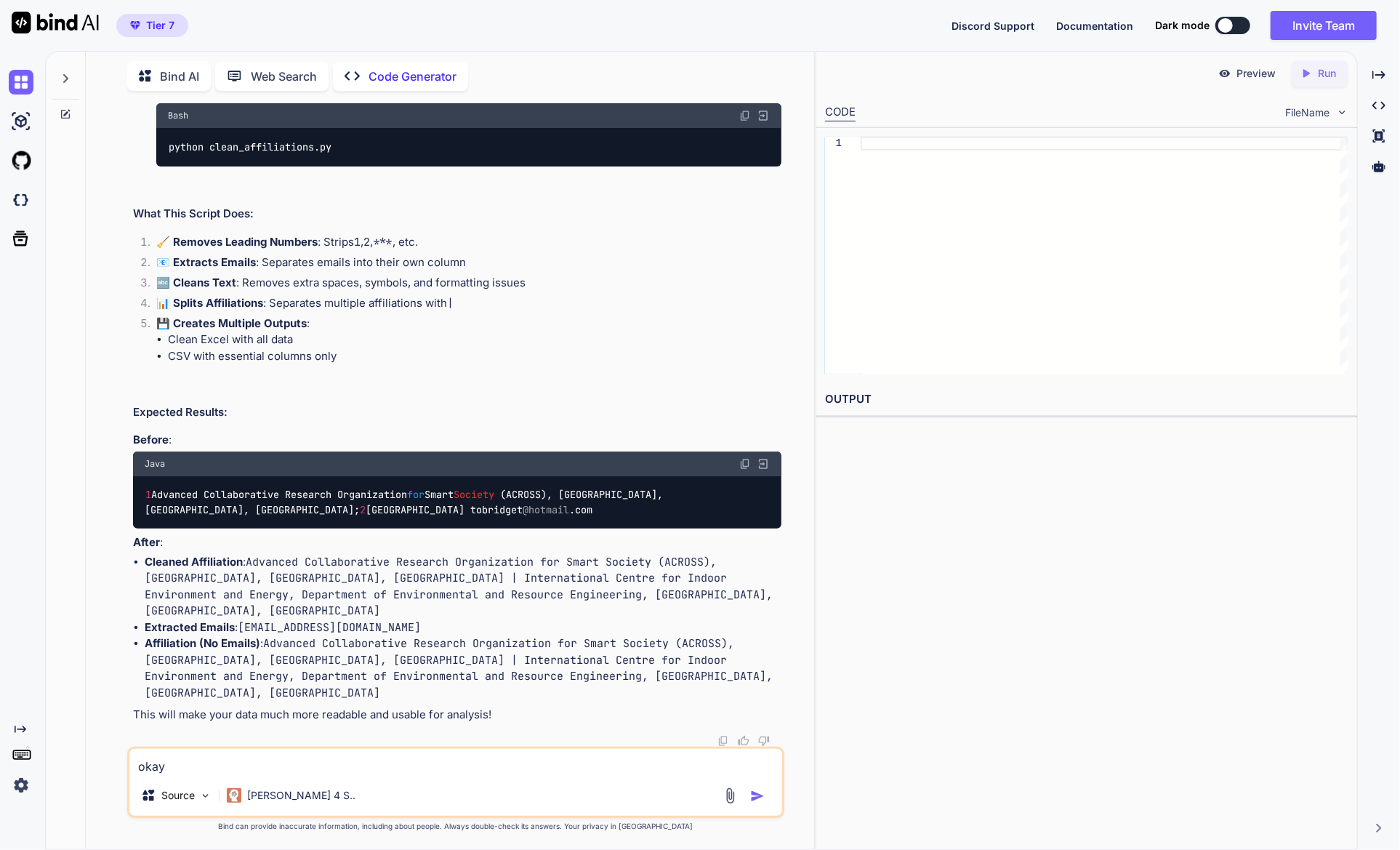
type textarea "oka"
type textarea "x"
type textarea "ok"
type textarea "x"
type textarea "o"
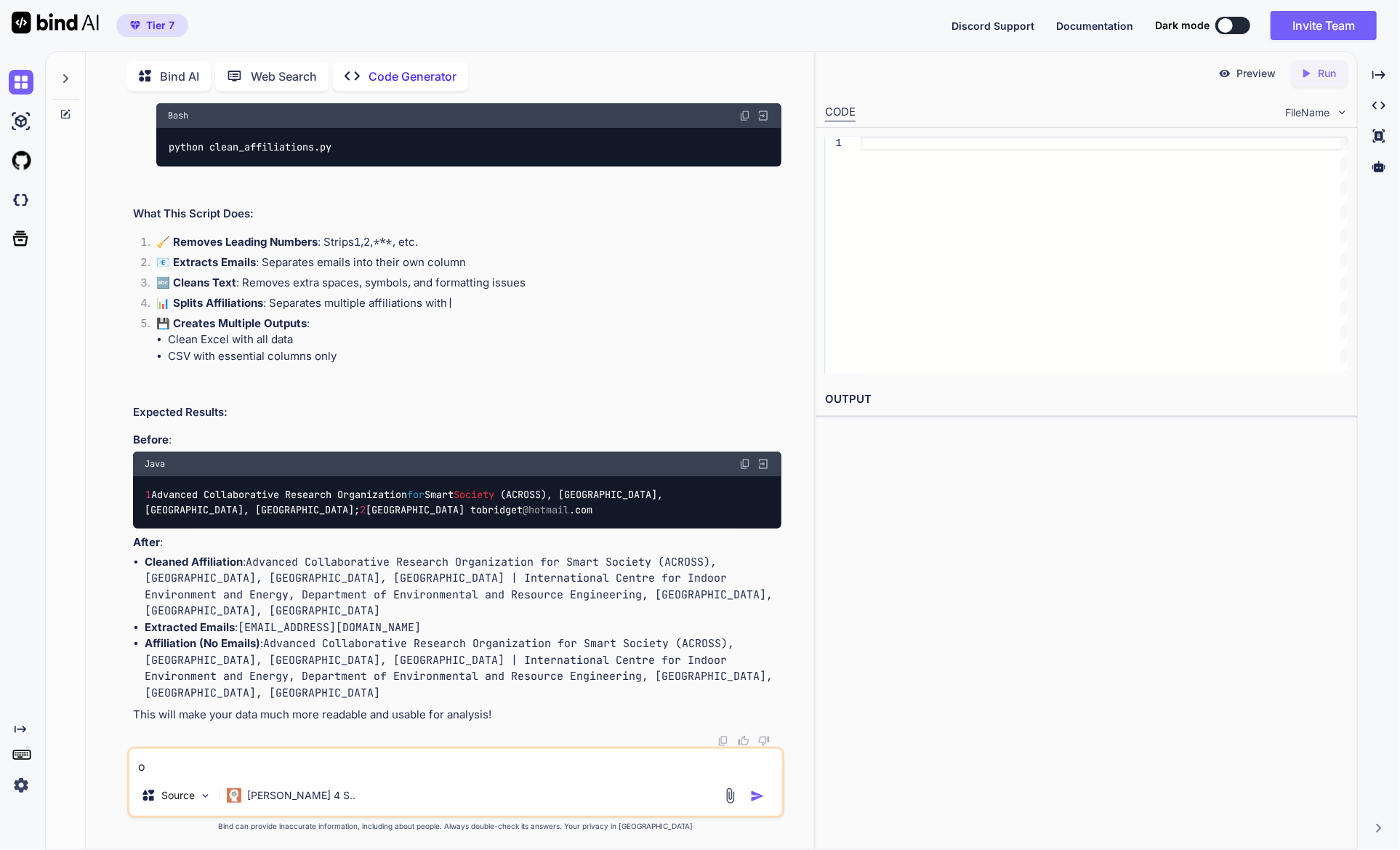
type textarea "x"
type textarea "o"
type textarea "x"
type textarea "ok"
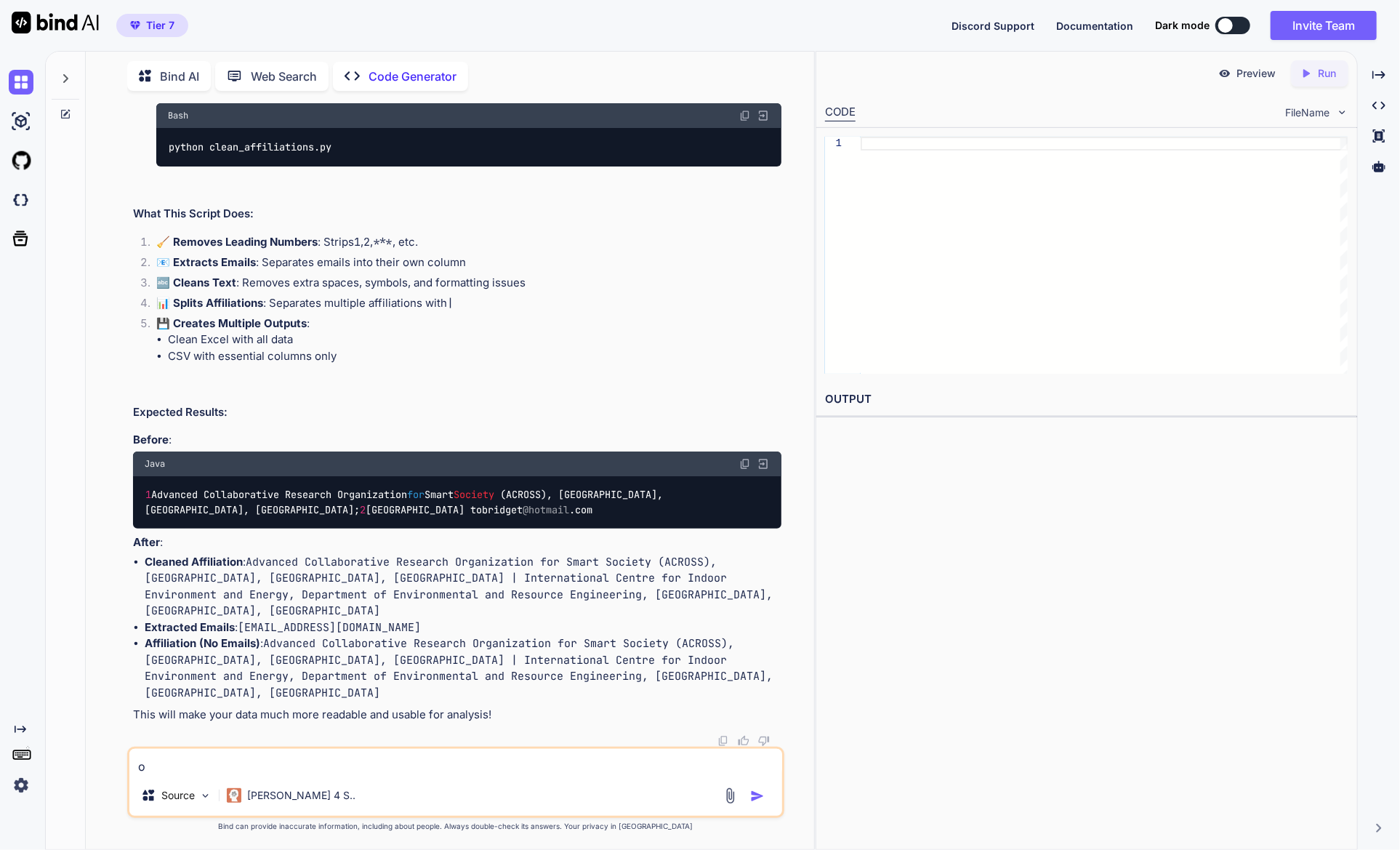
type textarea "x"
type textarea "oka"
type textarea "x"
type textarea "okay"
type textarea "x"
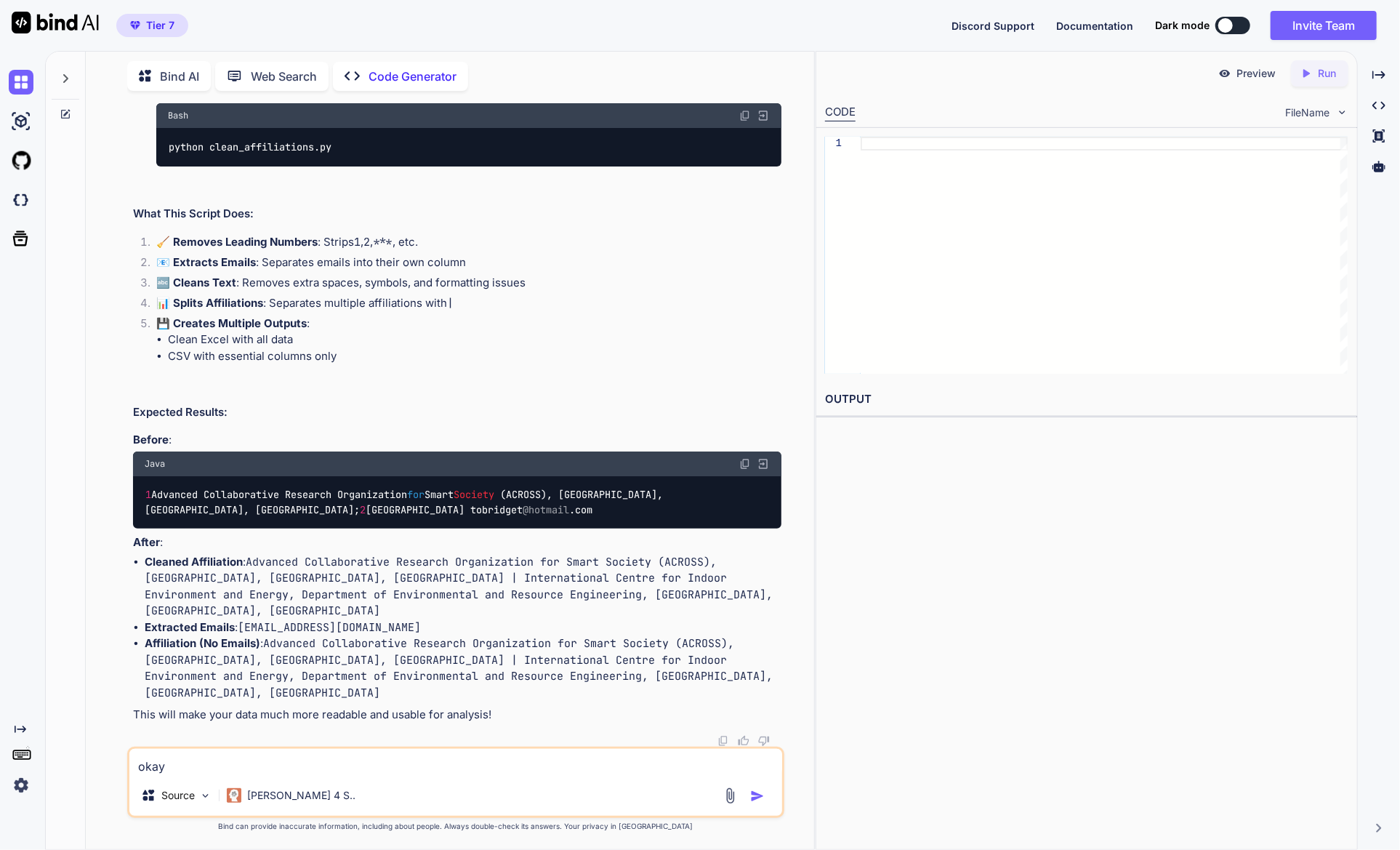
type textarea "okay,"
type textarea "x"
type textarea "okay,"
type textarea "x"
type textarea "okay, i"
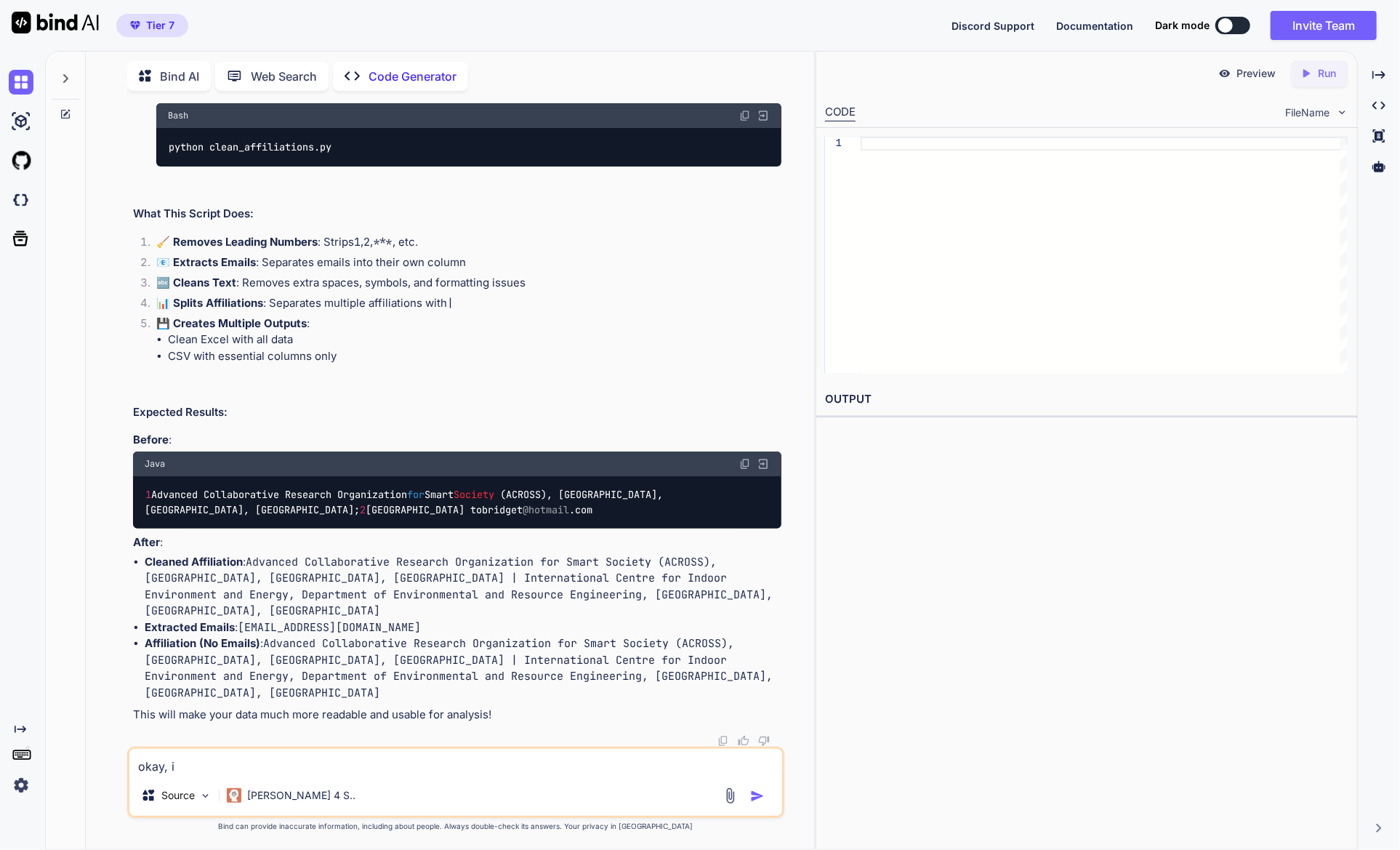
type textarea "x"
type textarea "okay, i a"
type textarea "x"
type textarea "okay, i as"
type textarea "x"
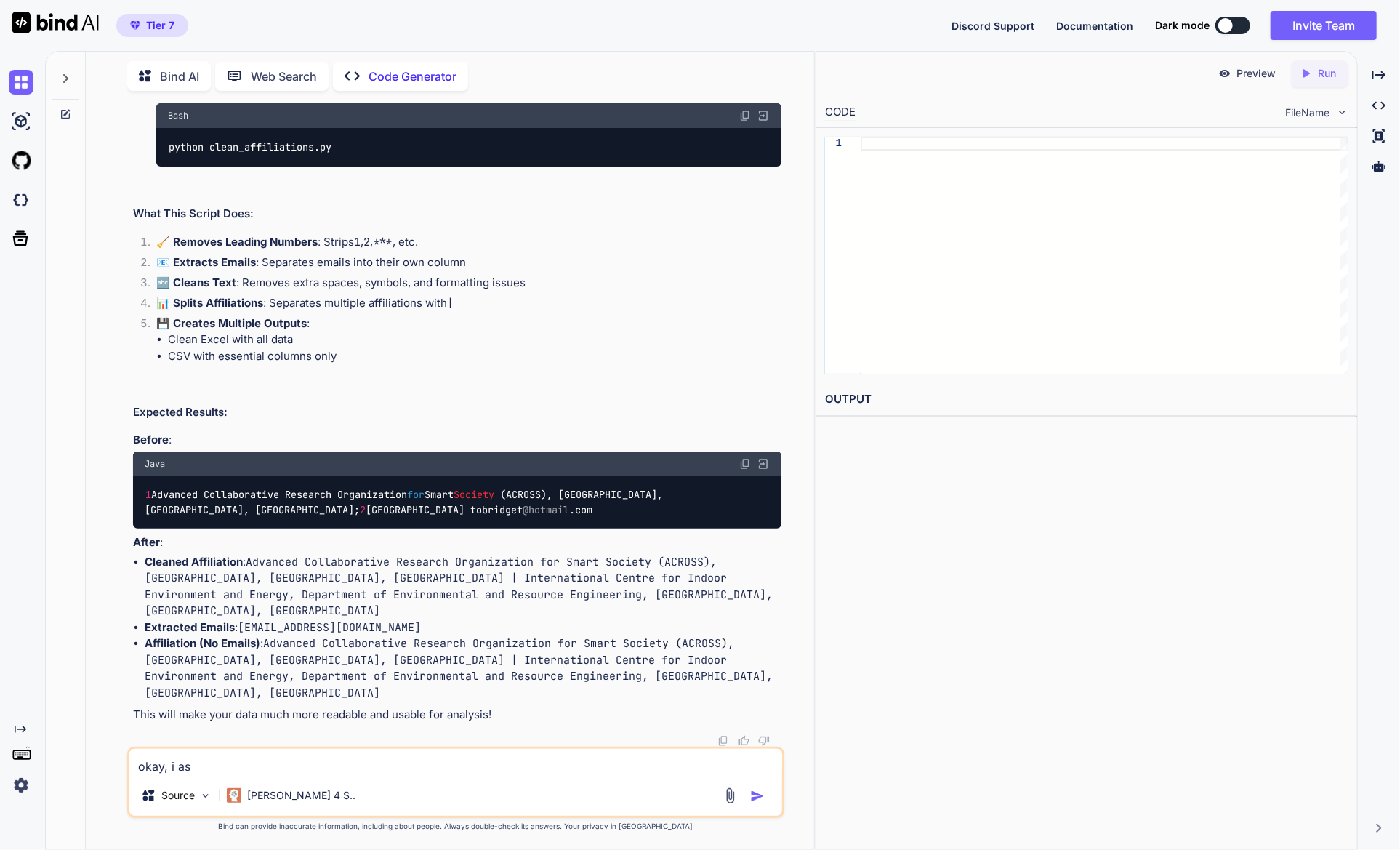
type textarea "okay, i ask"
type textarea "x"
type textarea "okay, i aske"
type textarea "x"
type textarea "okay, i asked"
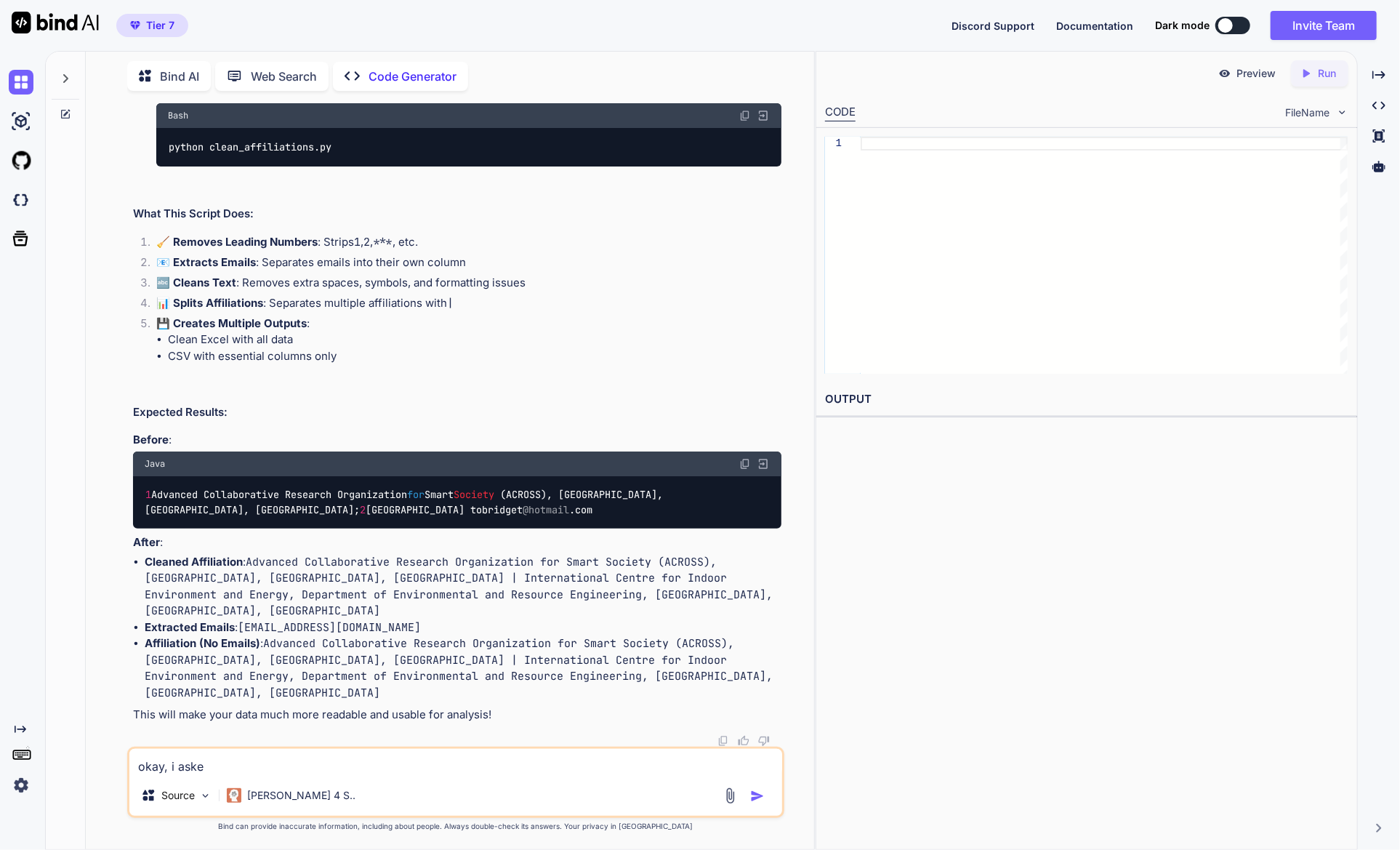
type textarea "x"
type textarea "okay, i asked"
type textarea "x"
type textarea "okay, i asked y"
type textarea "x"
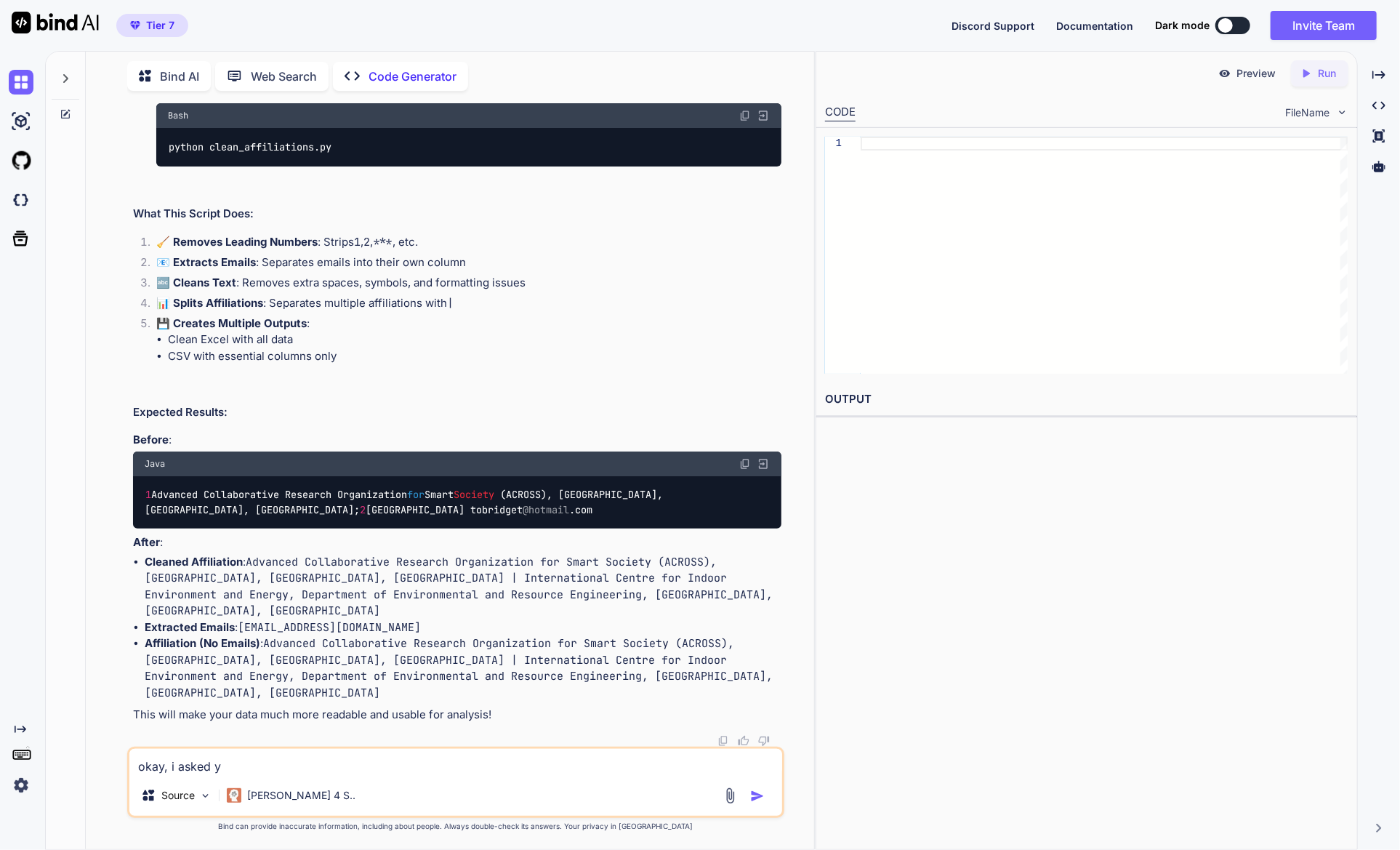
type textarea "okay, i asked yo"
type textarea "x"
type textarea "okay, i asked you"
type textarea "x"
type textarea "okay, i asked you"
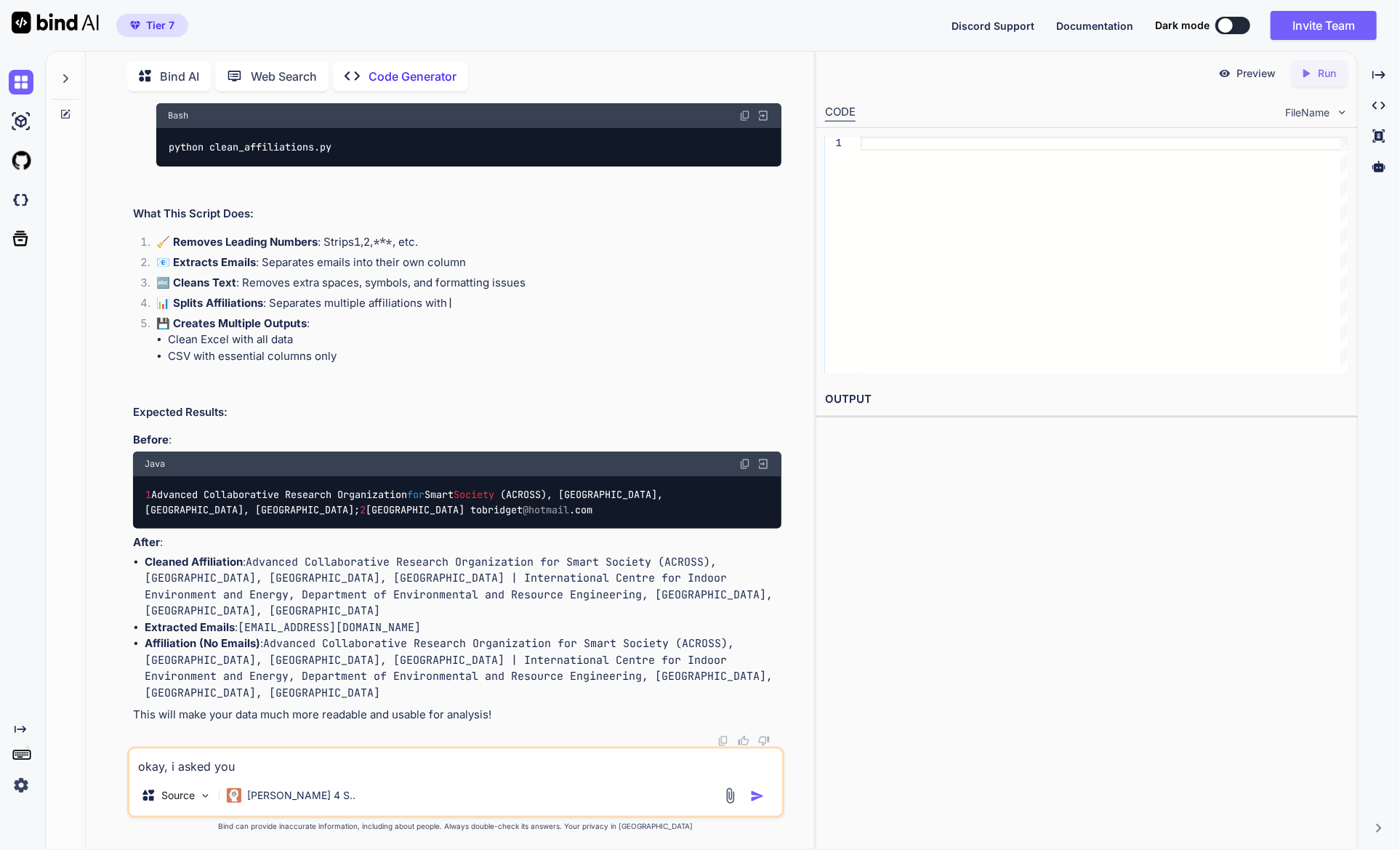
type textarea "x"
type textarea "okay, i asked you t"
type textarea "x"
type textarea "okay, i asked you to"
type textarea "x"
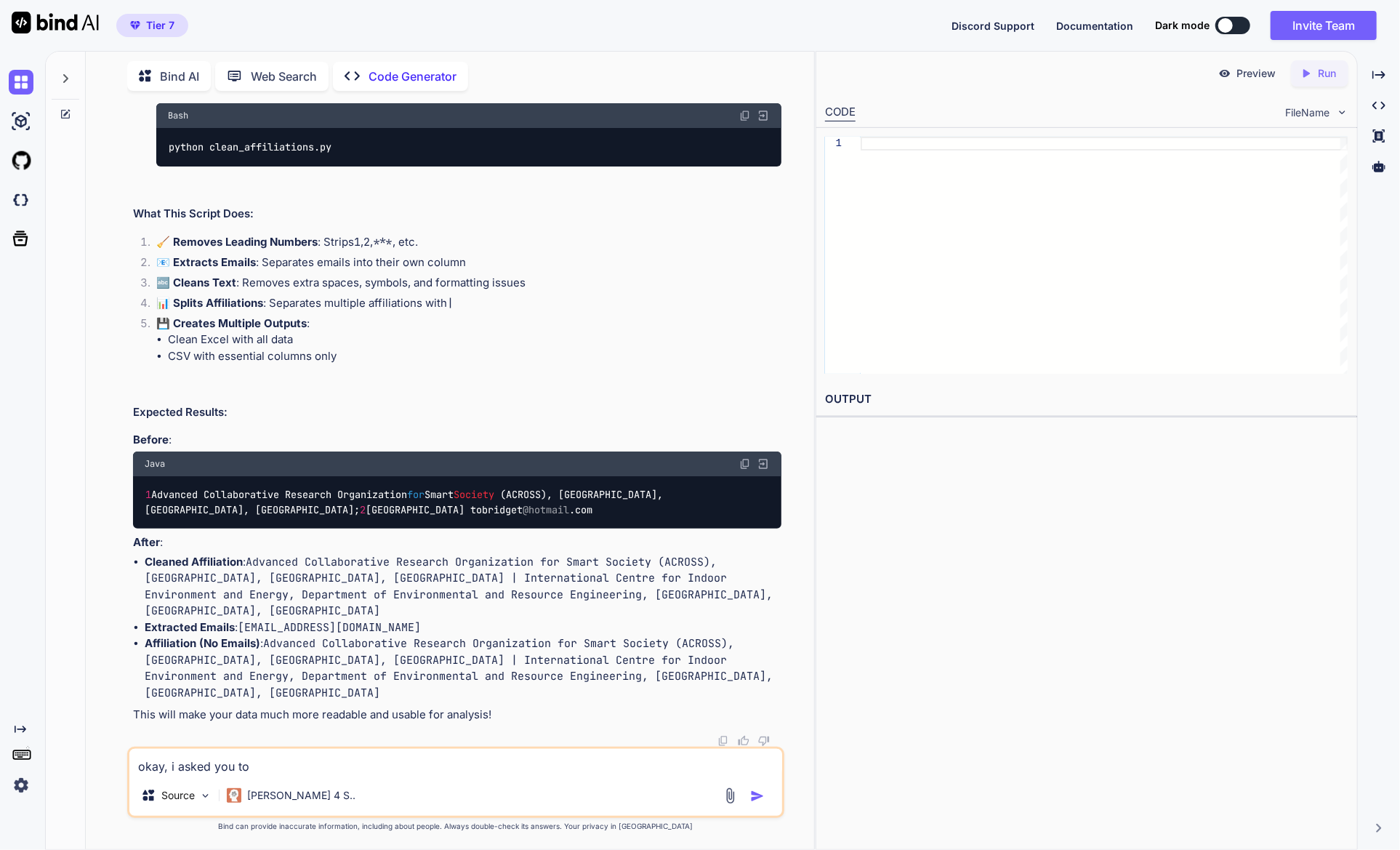
type textarea "okay, i asked you to"
type textarea "x"
type textarea "okay, i asked you to r"
type textarea "x"
type textarea "okay, i asked you to re"
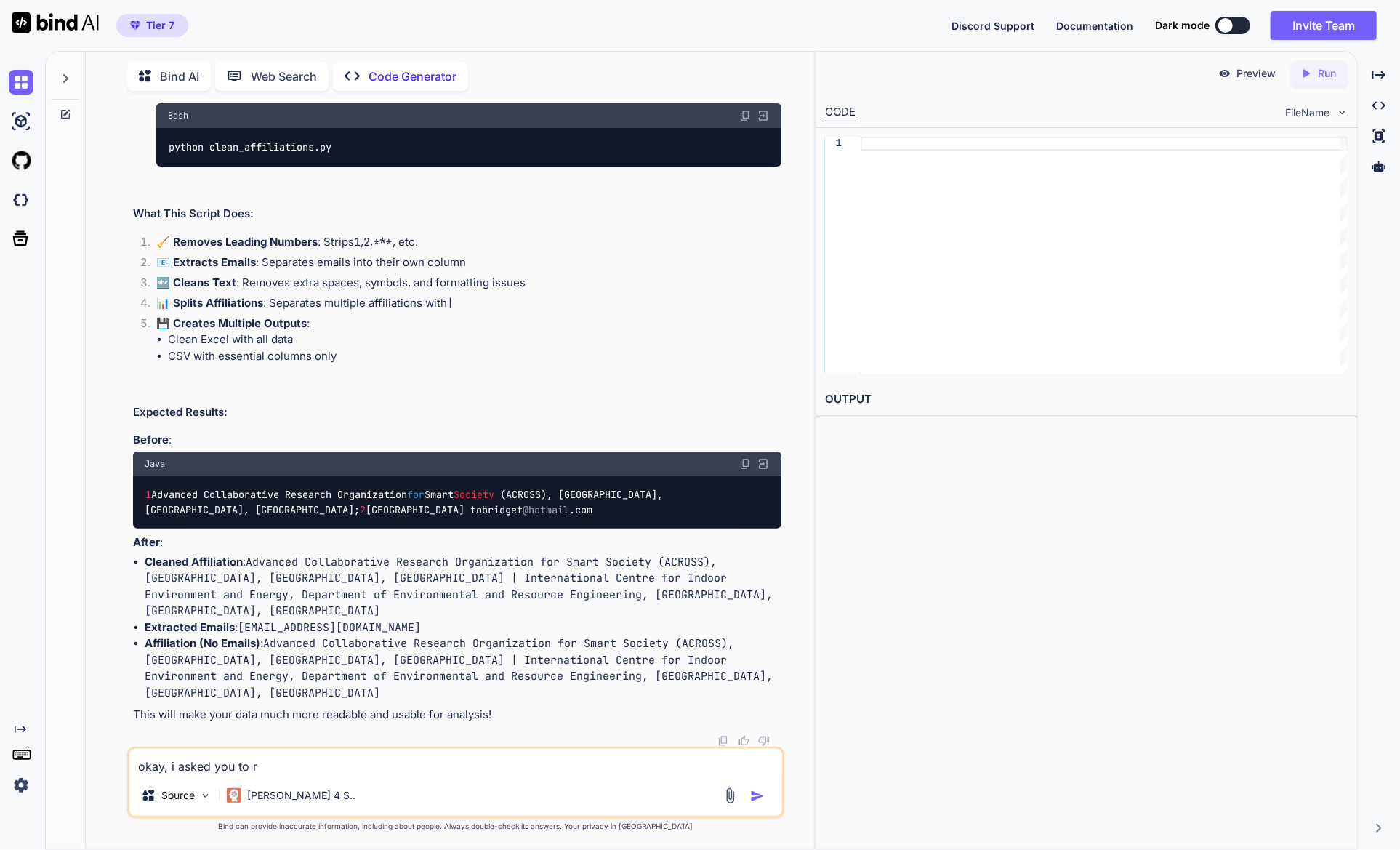
type textarea "x"
type textarea "okay, i asked you to rea"
type textarea "x"
type textarea "okay, i asked you to read"
type textarea "x"
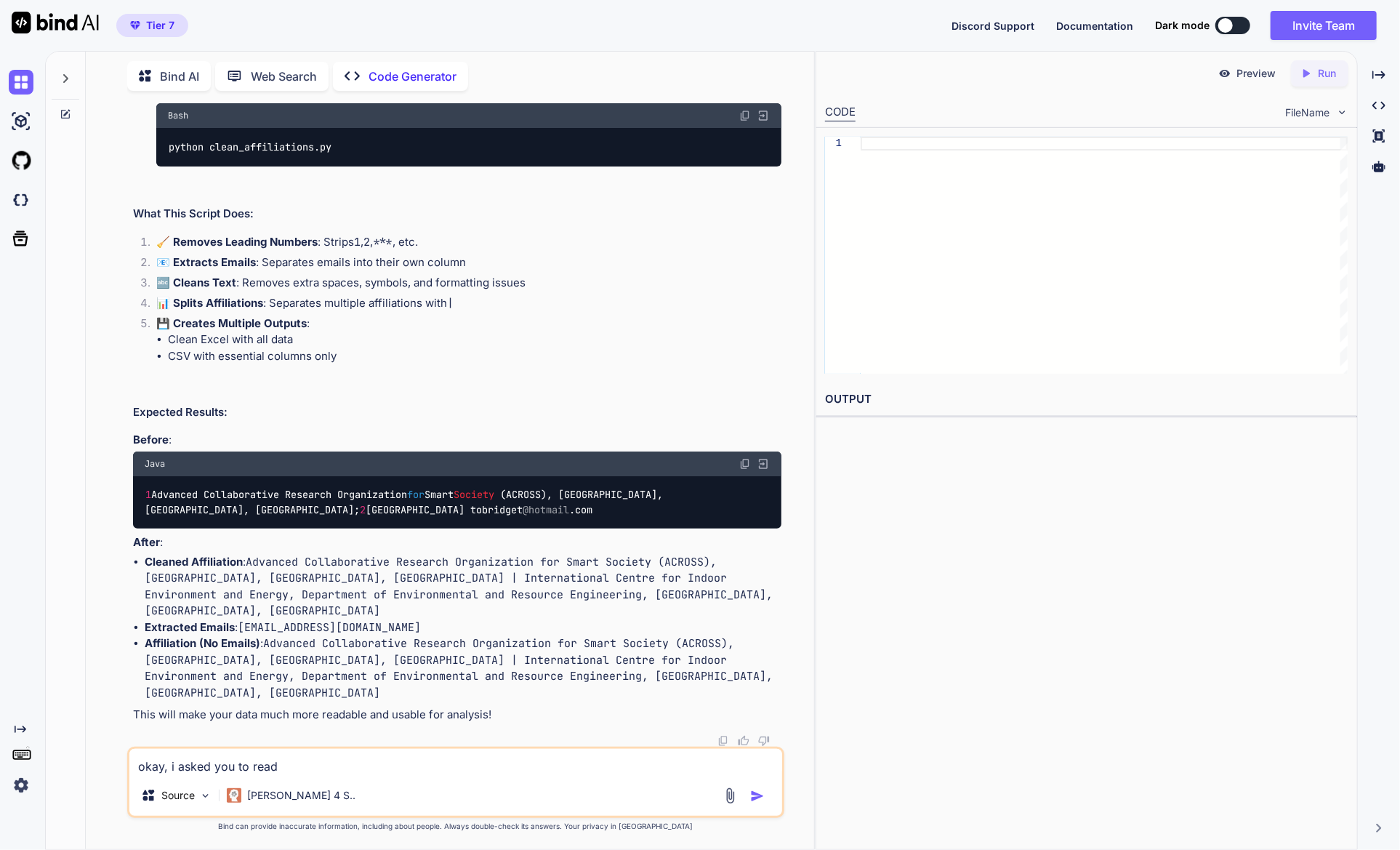
type textarea "okay, i asked you to read"
type textarea "x"
type textarea "okay, i asked you to read o"
type textarea "x"
type textarea "okay, i asked you to read on"
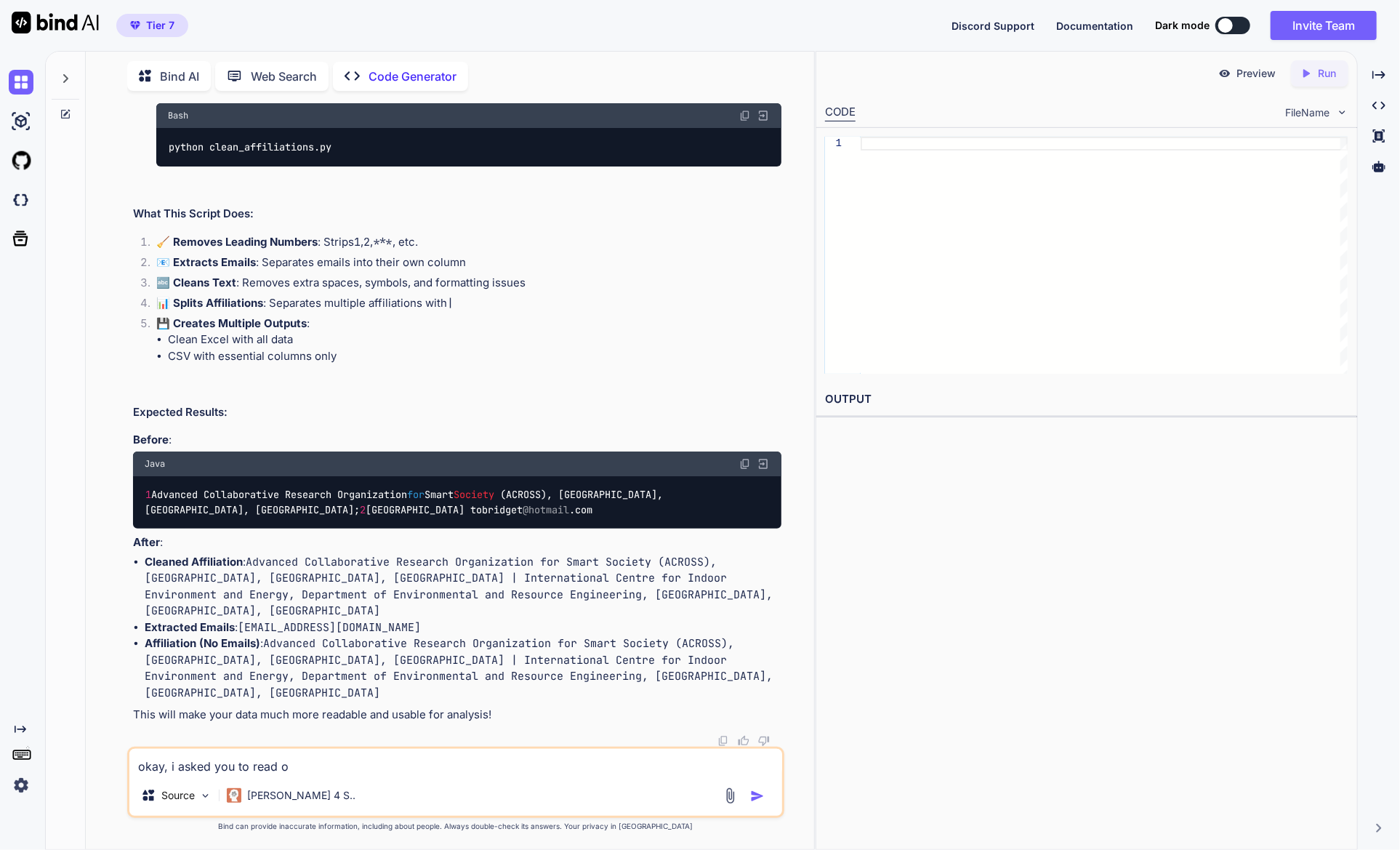
type textarea "x"
type textarea "okay, i asked you to read onl"
type textarea "x"
type textarea "okay, i asked you to read only"
type textarea "x"
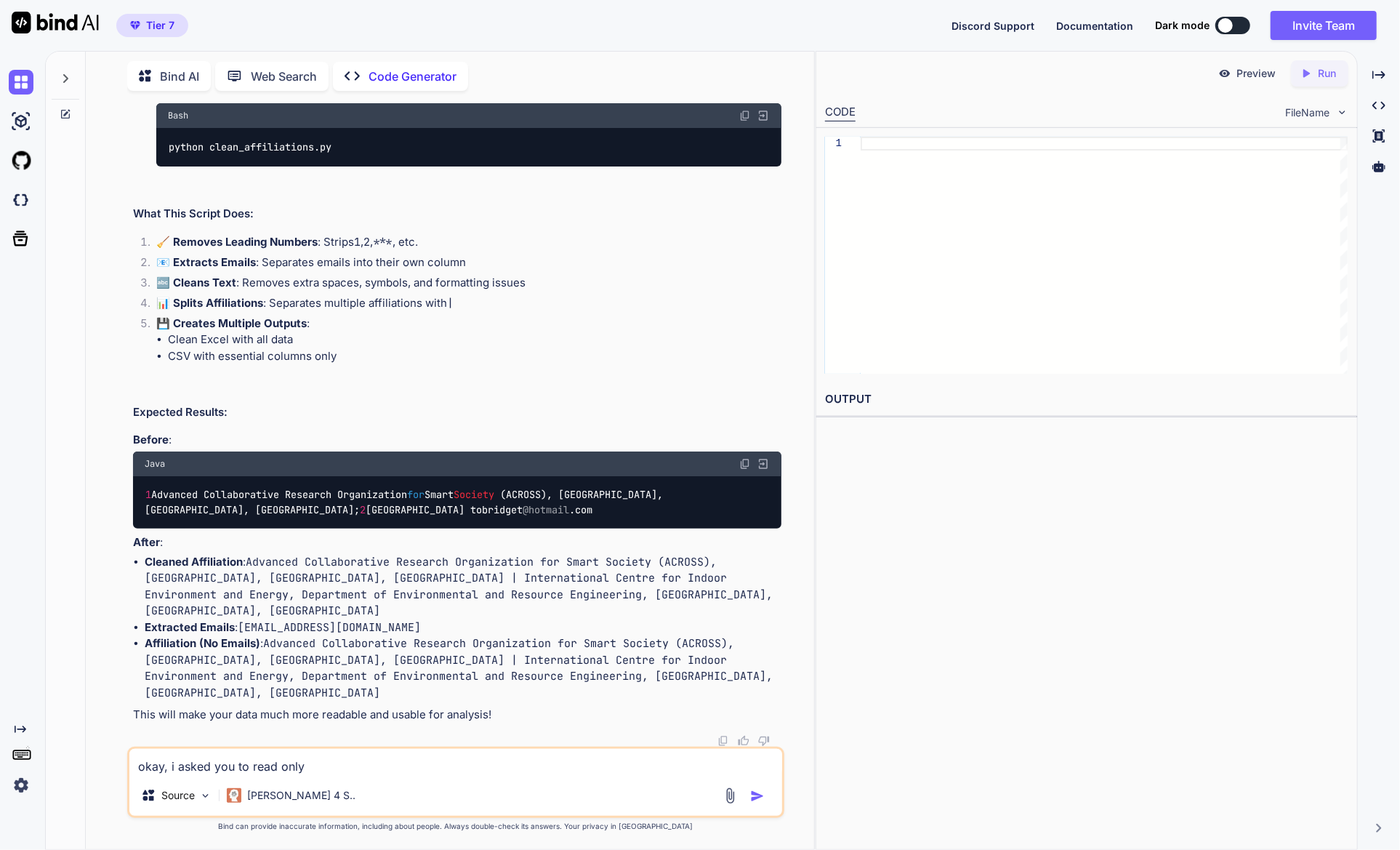
type textarea "okay, i asked you to read only"
type textarea "x"
type textarea "okay, i asked you to read only o"
type textarea "x"
type textarea "okay, i asked you to read only on"
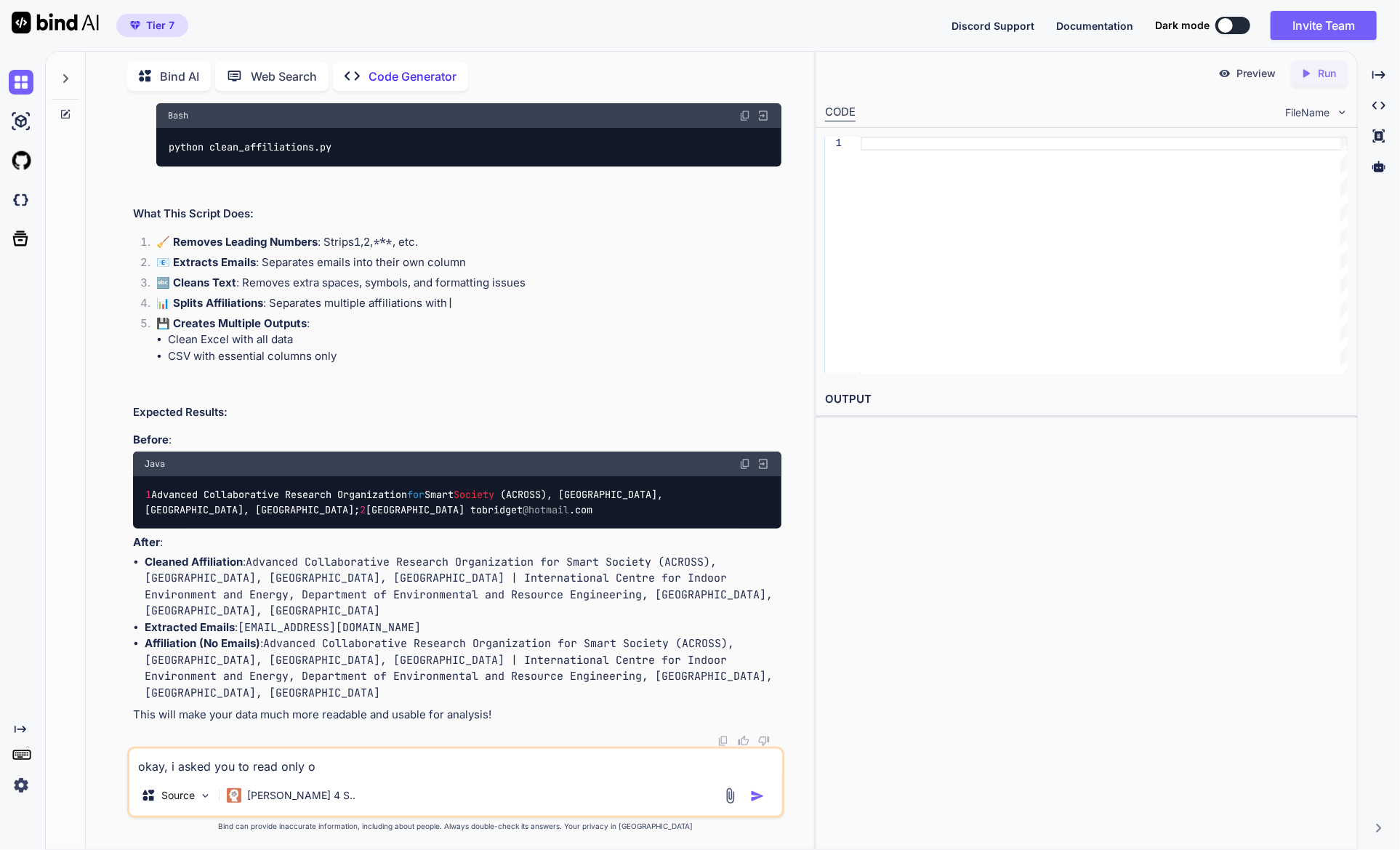
type textarea "x"
type textarea "okay, i asked you to read only one"
type textarea "x"
type textarea "okay, i asked you to read only one"
type textarea "x"
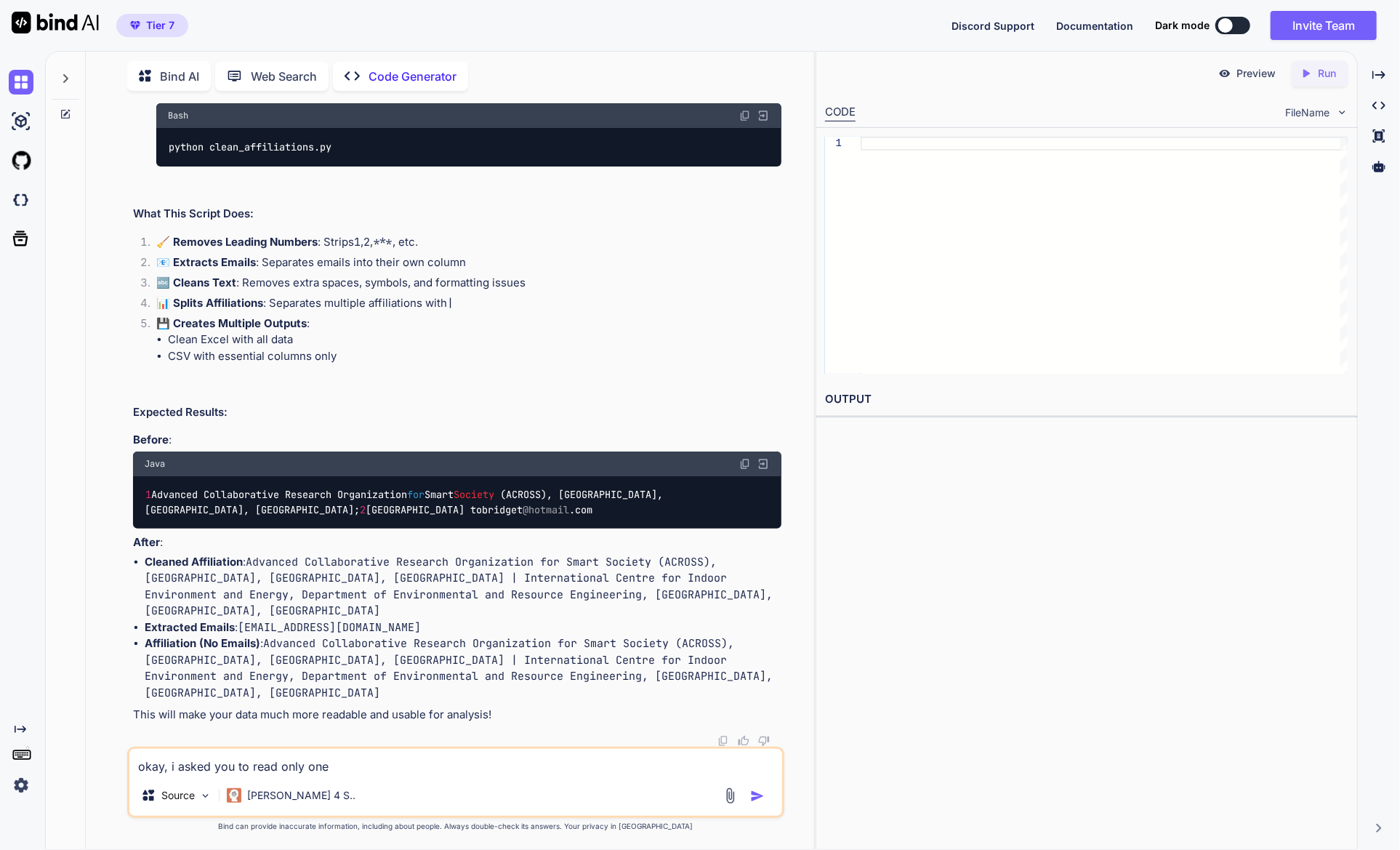
type textarea "okay, i asked you to read only one P"
type textarea "x"
type textarea "okay, i asked you to read only one PK"
type textarea "x"
type textarea "okay, i asked you to read only one PKL"
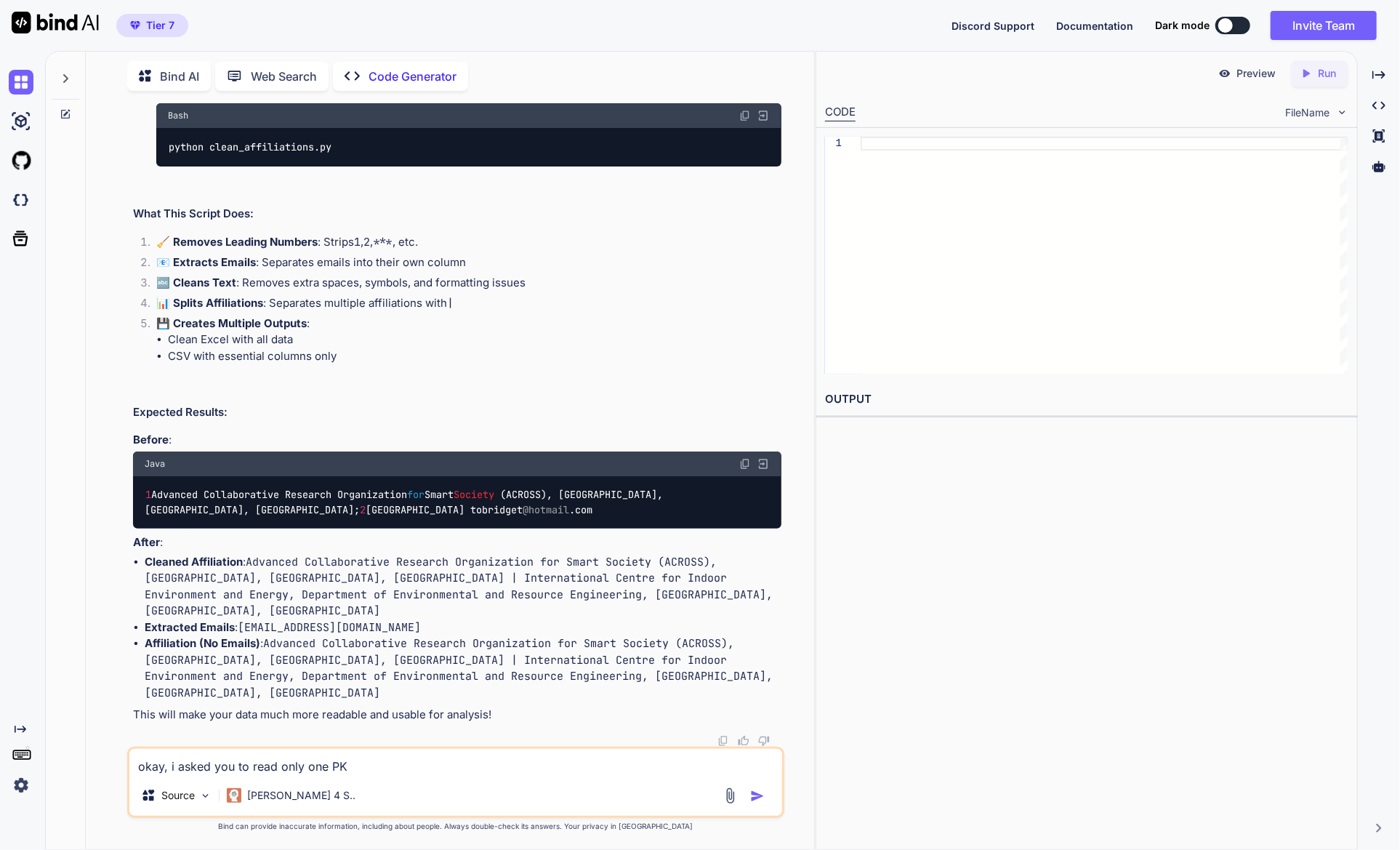
type textarea "x"
type textarea "okay, i asked you to read only one PKL"
type textarea "x"
type textarea "okay, i asked you to read only one PKL f"
type textarea "x"
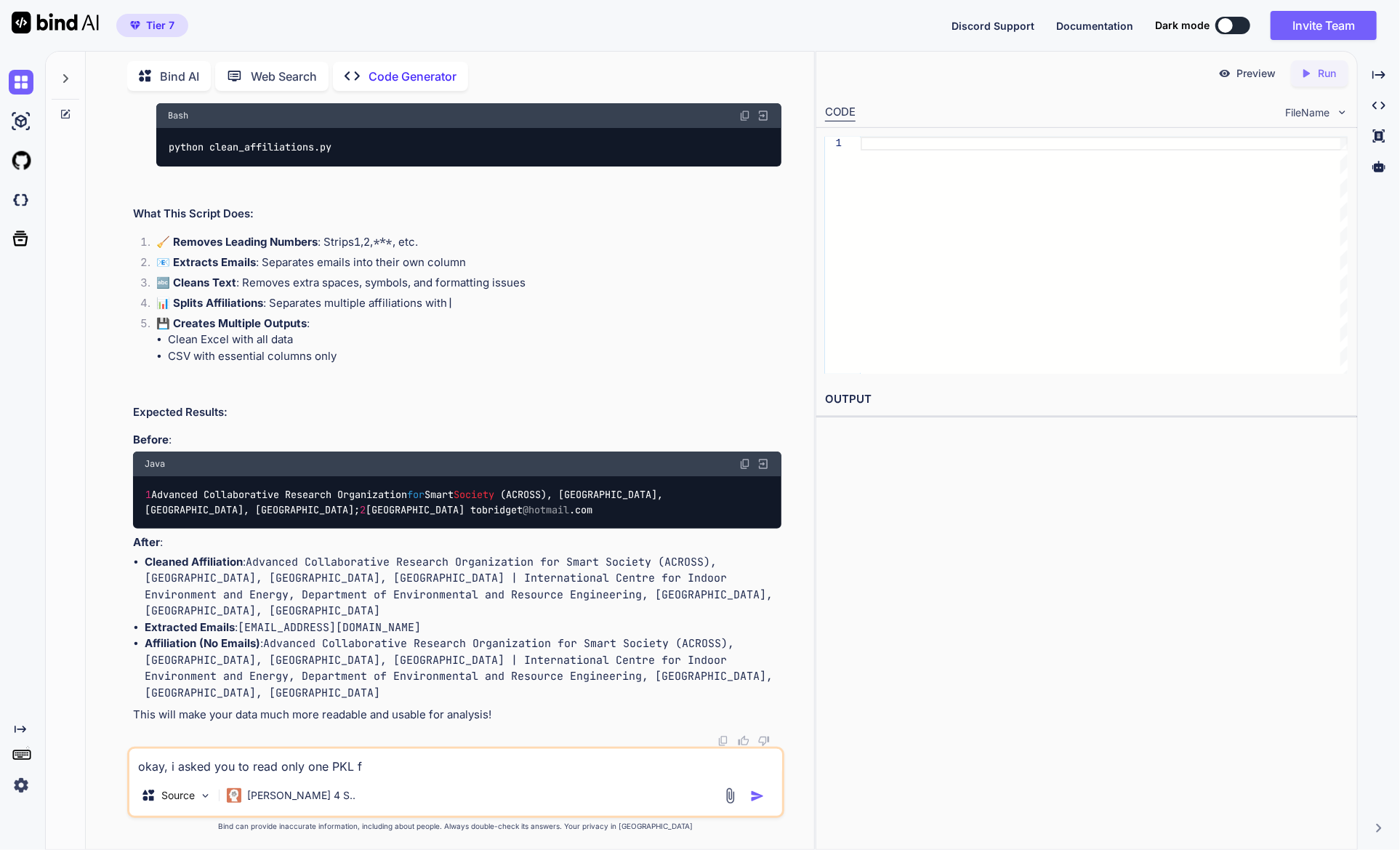
type textarea "okay, i asked you to read only one PKL fi"
type textarea "x"
type textarea "okay, i asked you to read only one PKL fil"
type textarea "x"
type textarea "okay, i asked you to read only one PKL file"
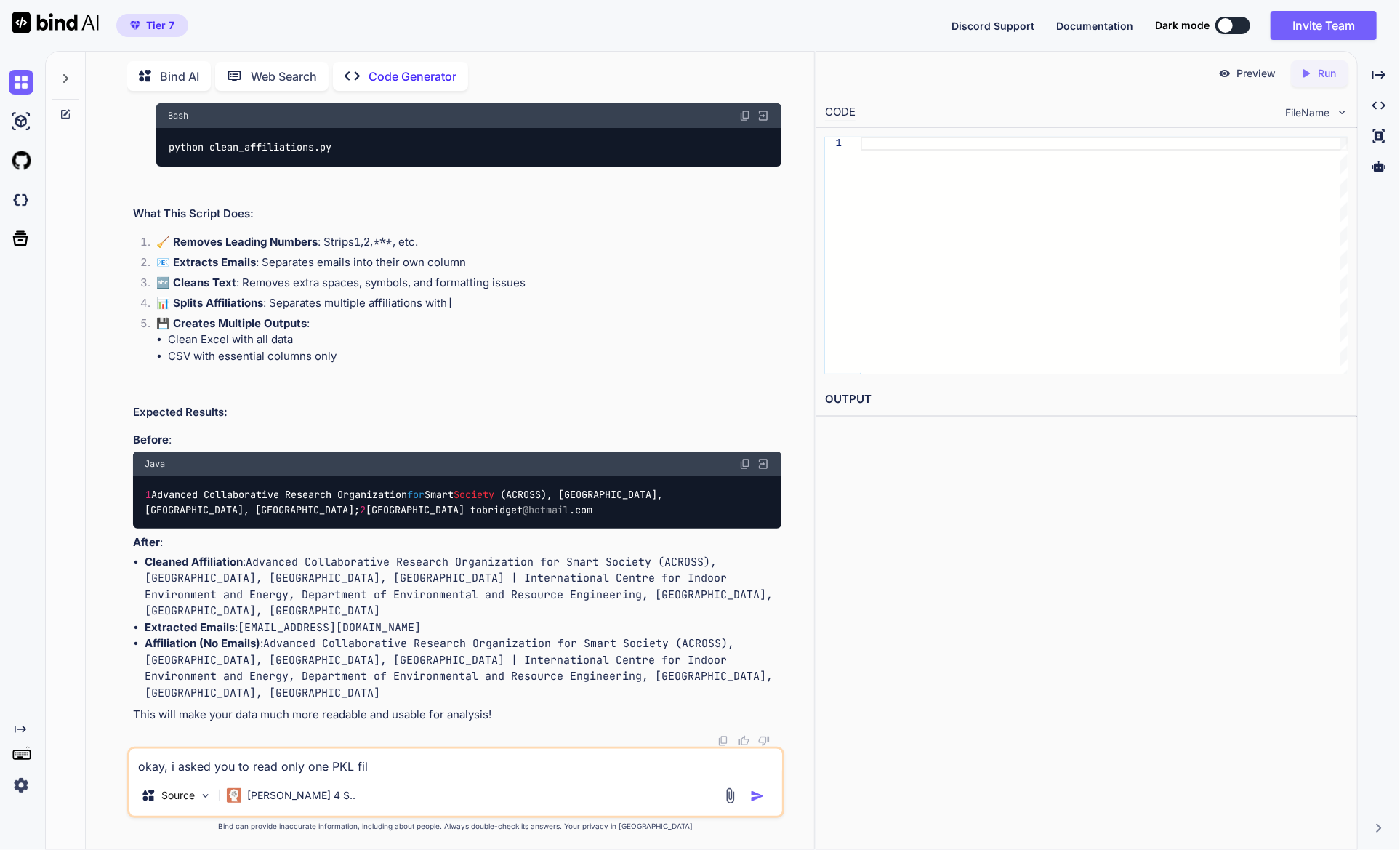
type textarea "x"
type textarea "okay, i asked you to read only one PKL file"
type textarea "x"
type textarea "okay, i asked you to read only one PKL file b"
type textarea "x"
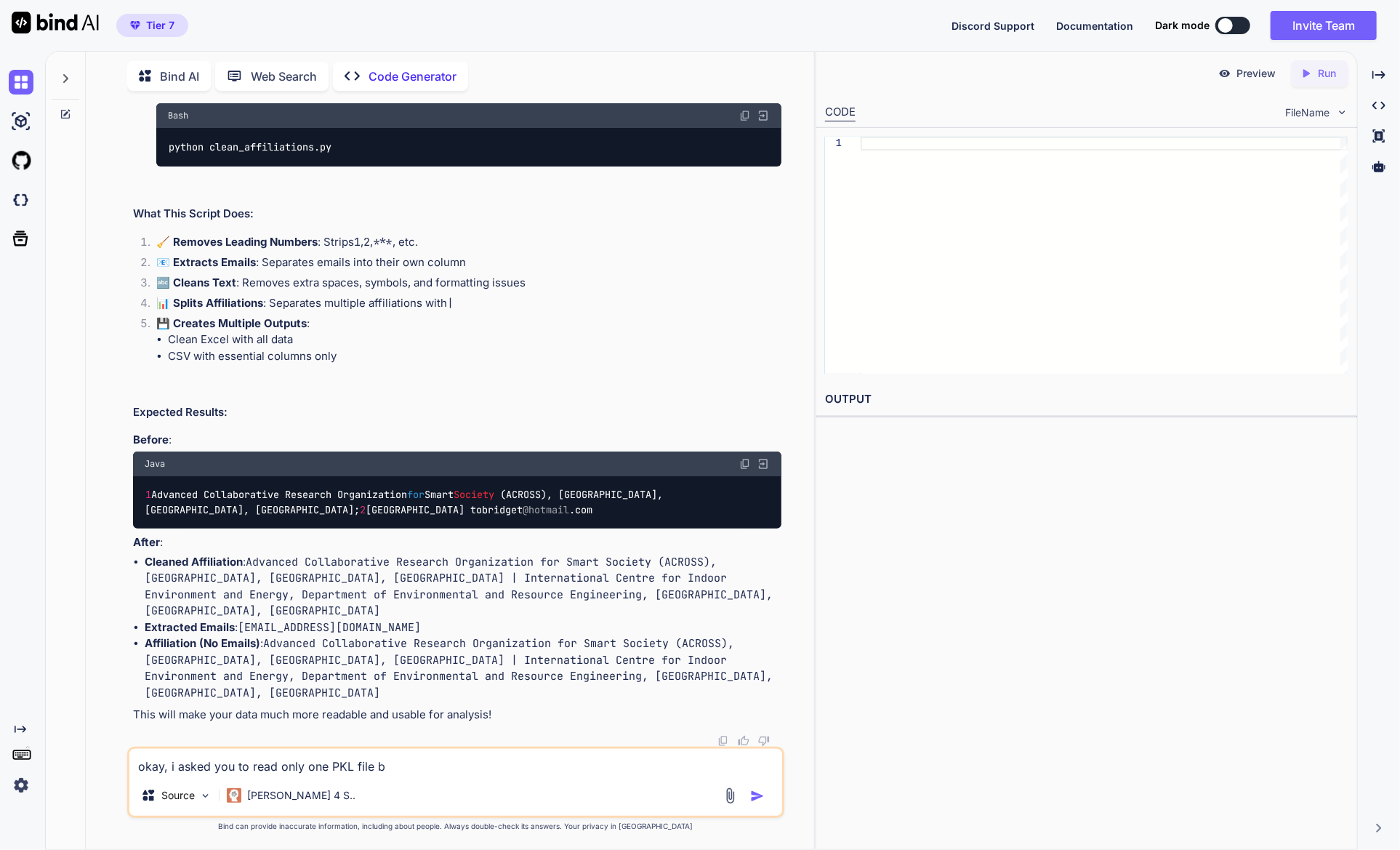
type textarea "okay, i asked you to read only one PKL file bu"
type textarea "x"
type textarea "okay, i asked you to read only one PKL file but"
type textarea "x"
type textarea "okay, i asked you to read only one PKL file but"
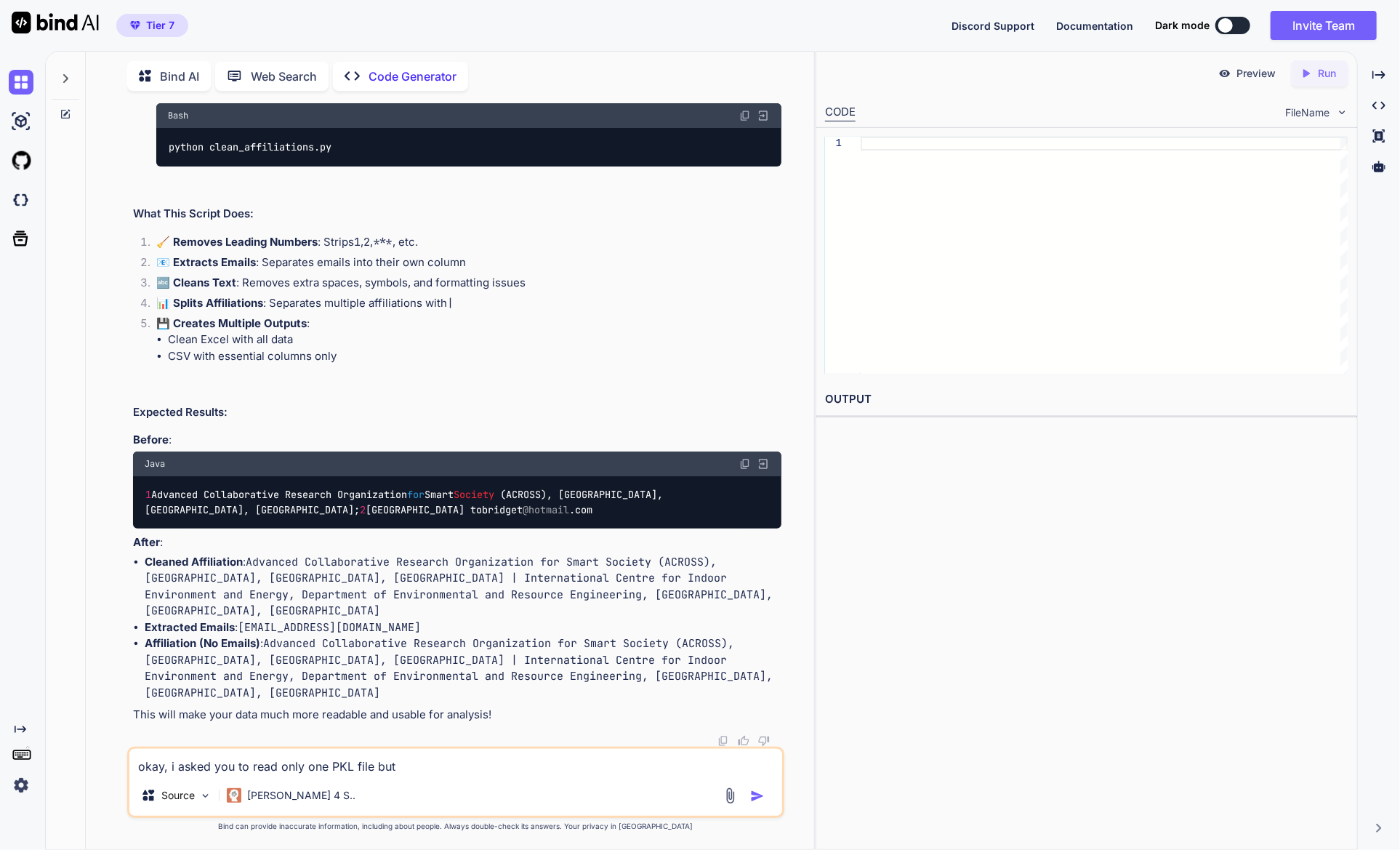
type textarea "x"
type textarea "okay, i asked you to read only one PKL file but i"
type textarea "x"
type textarea "okay, i asked you to read only one PKL file but i"
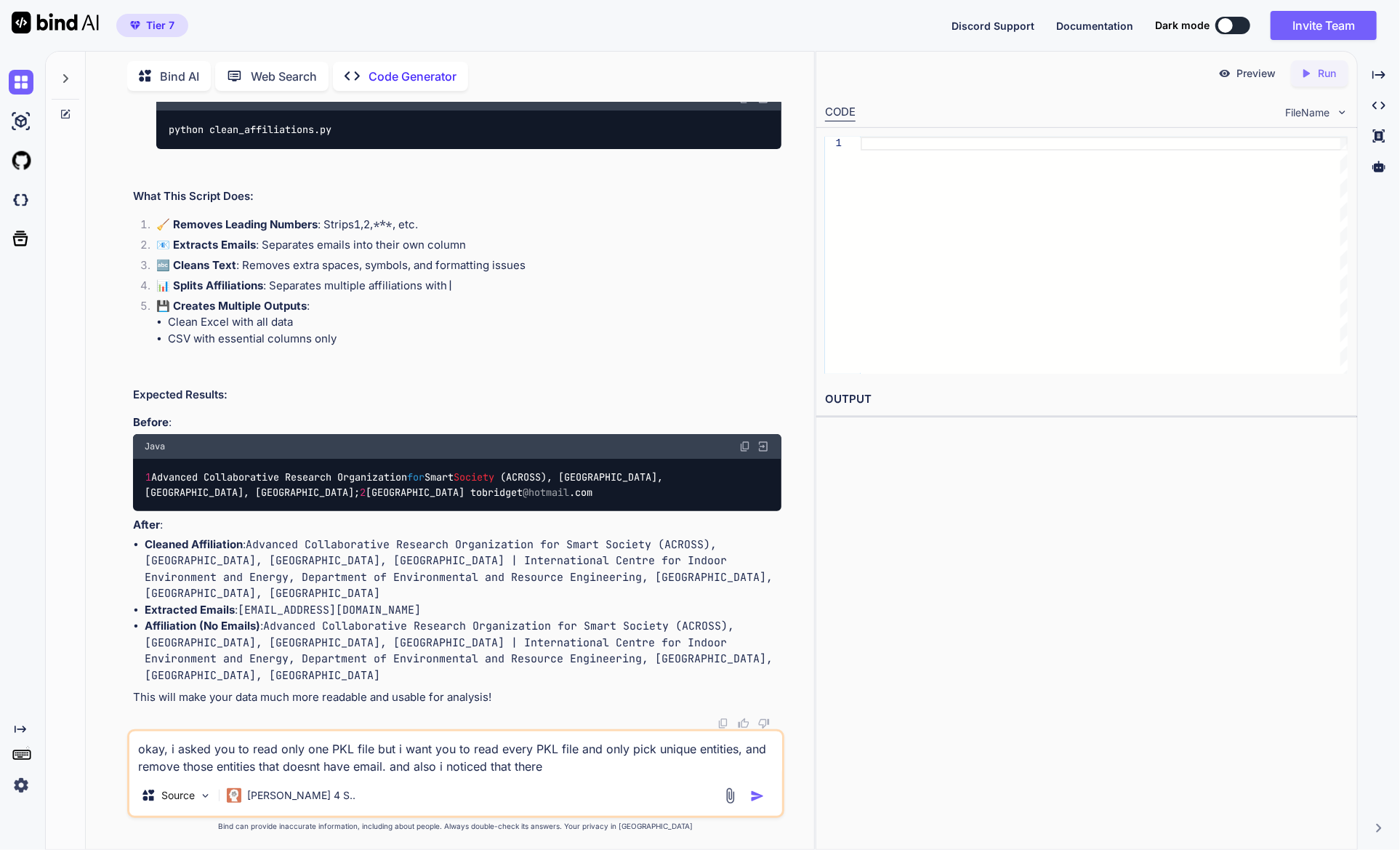
click at [591, 767] on textarea "okay, i asked you to read only one PKL file but i want you to read every PKL fi…" at bounding box center [455, 754] width 652 height 44
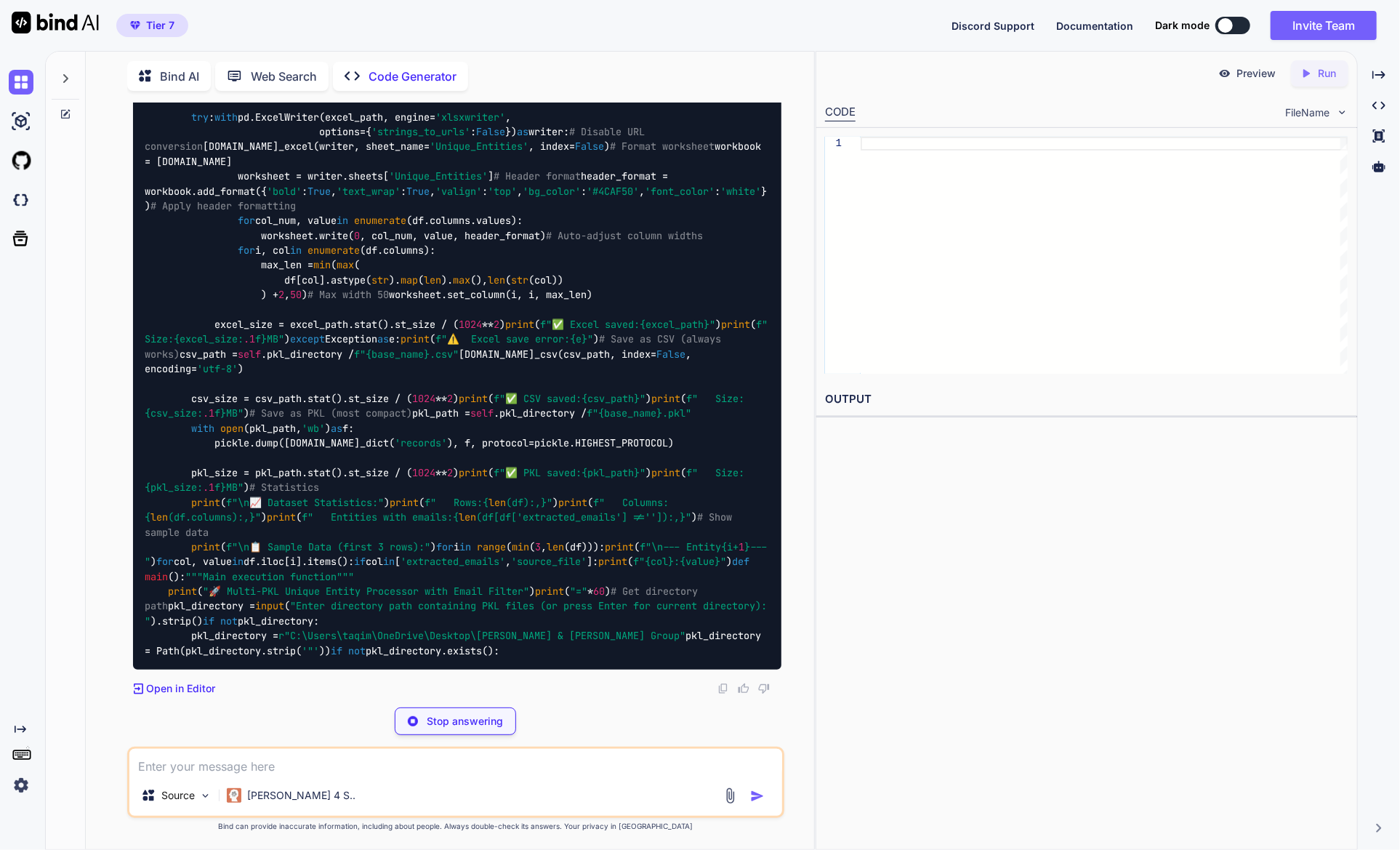
scroll to position [31453, 0]
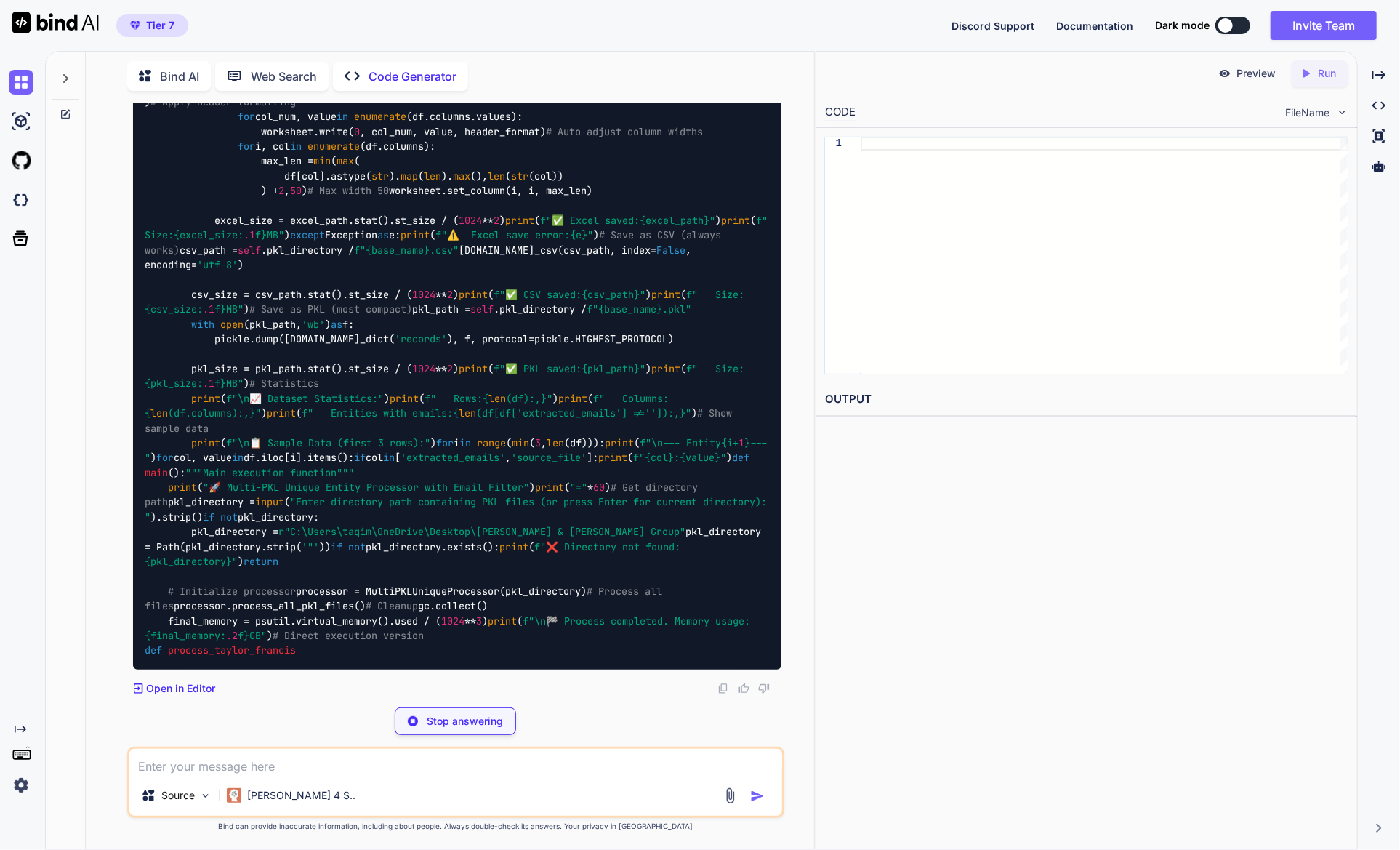
click at [979, 506] on div "Preview Created with Pixso. Run CODE FileName 1 OUTPUT" at bounding box center [1087, 450] width 543 height 799
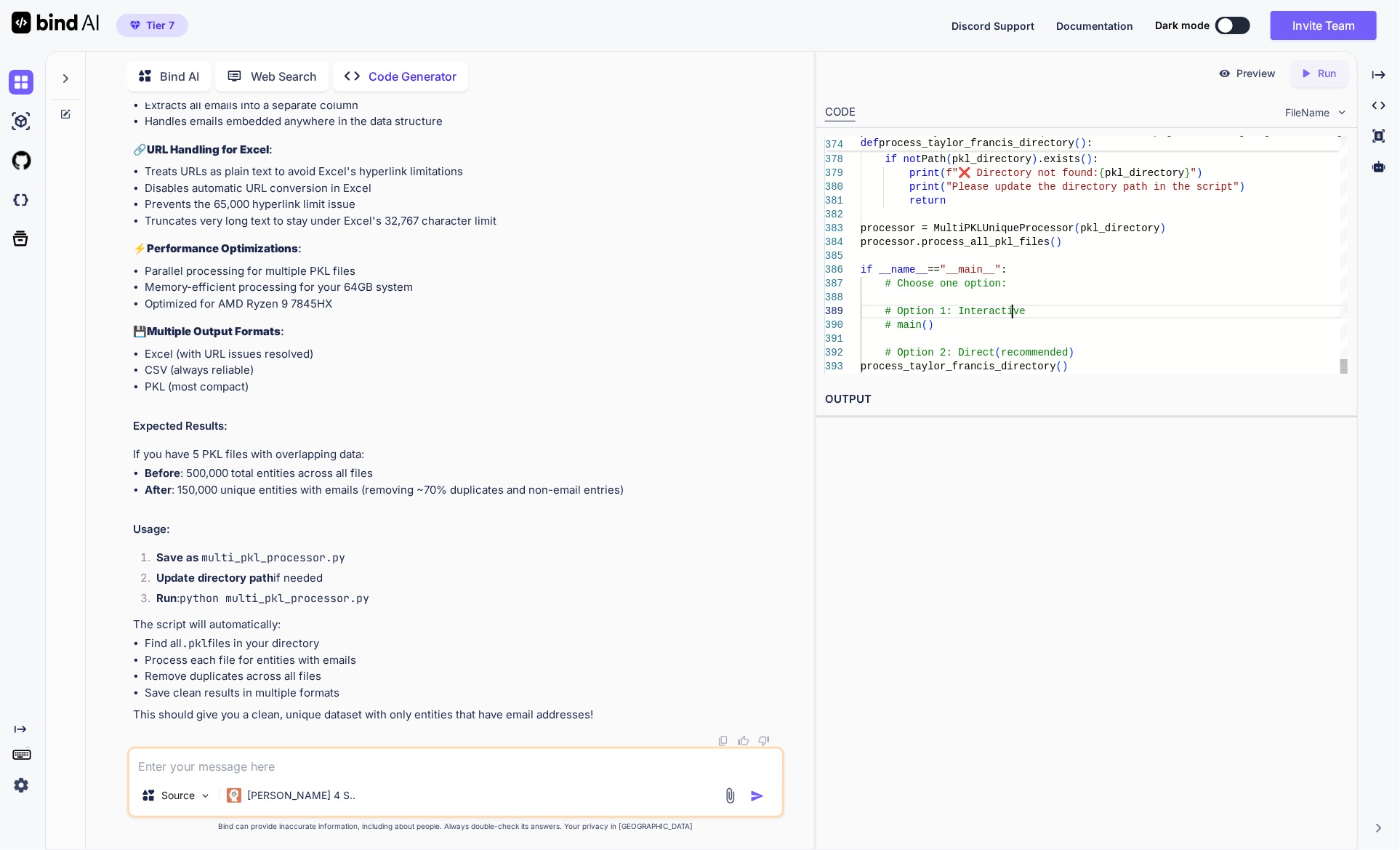
scroll to position [0, 0]
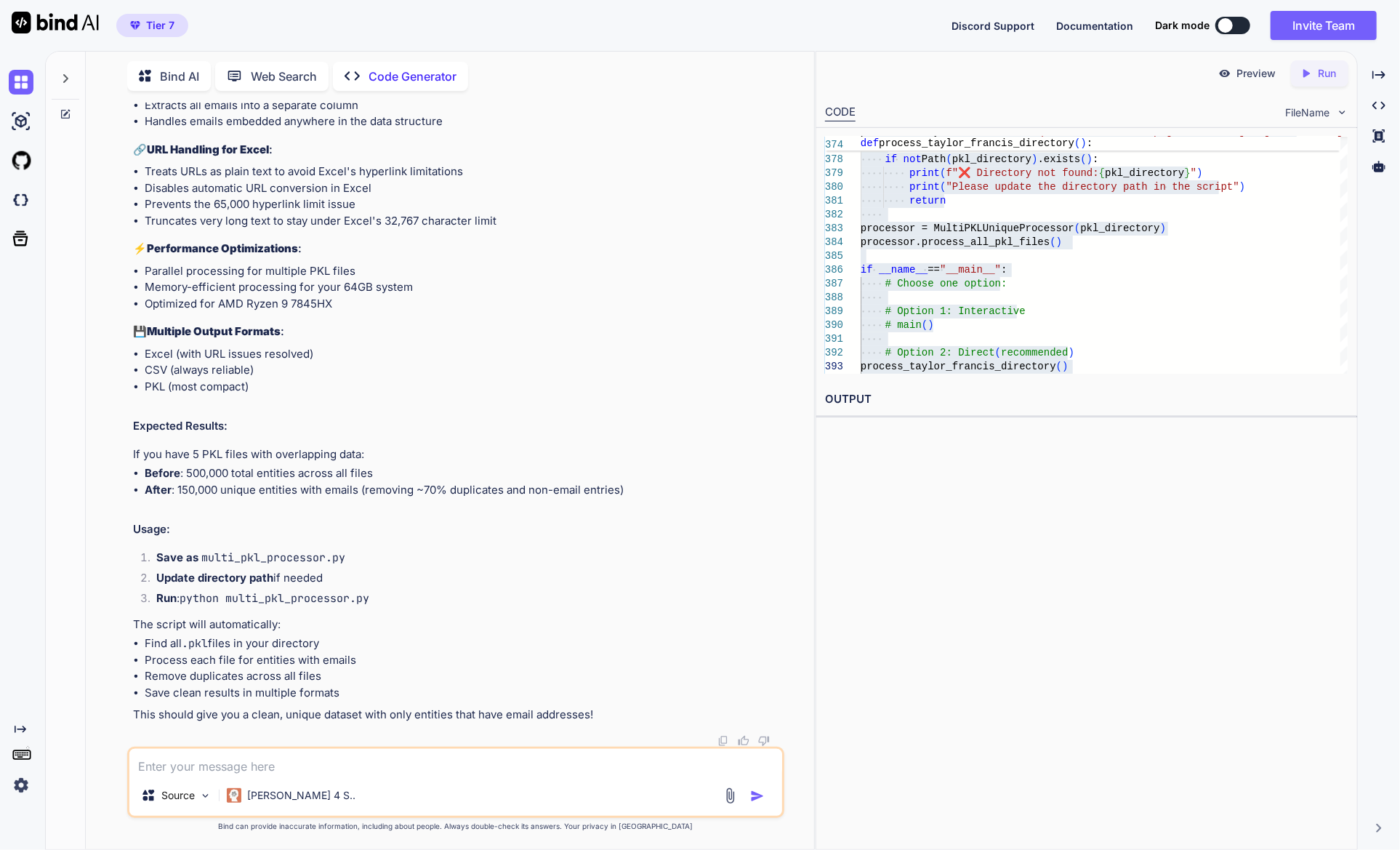
click at [785, 599] on div "You can you create a ccode that converts PKL file to csv or excel file? Code Ge…" at bounding box center [456, 476] width 717 height 747
